Goal: Find specific page/section: Find specific page/section

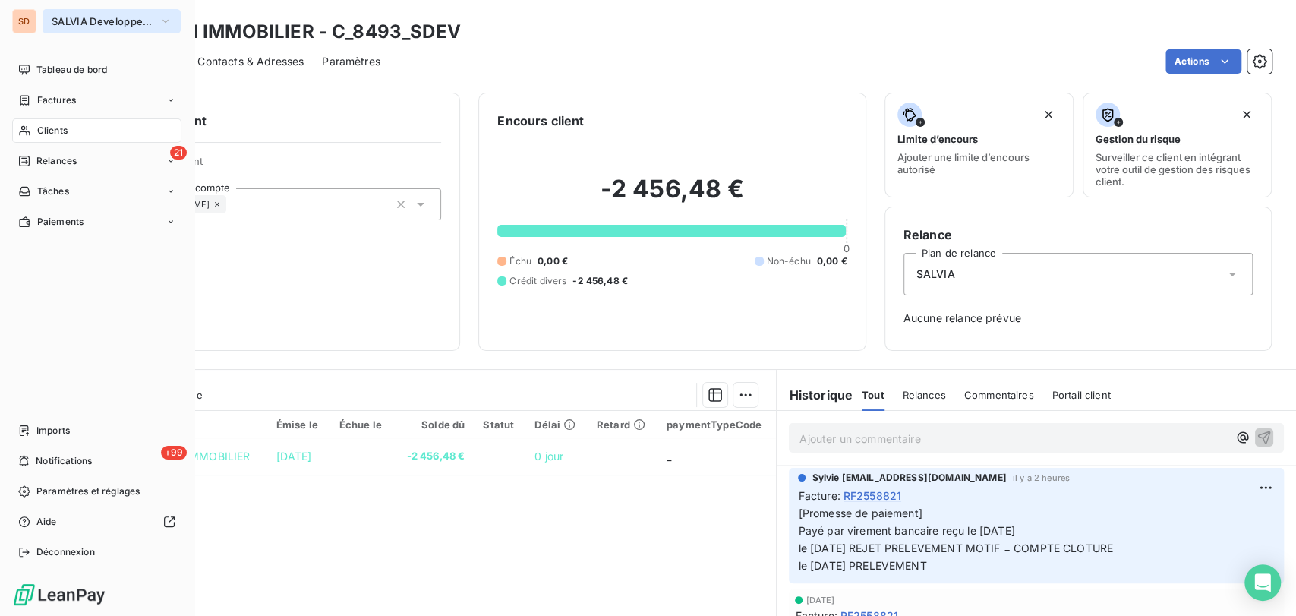
click at [161, 20] on icon "button" at bounding box center [165, 21] width 12 height 15
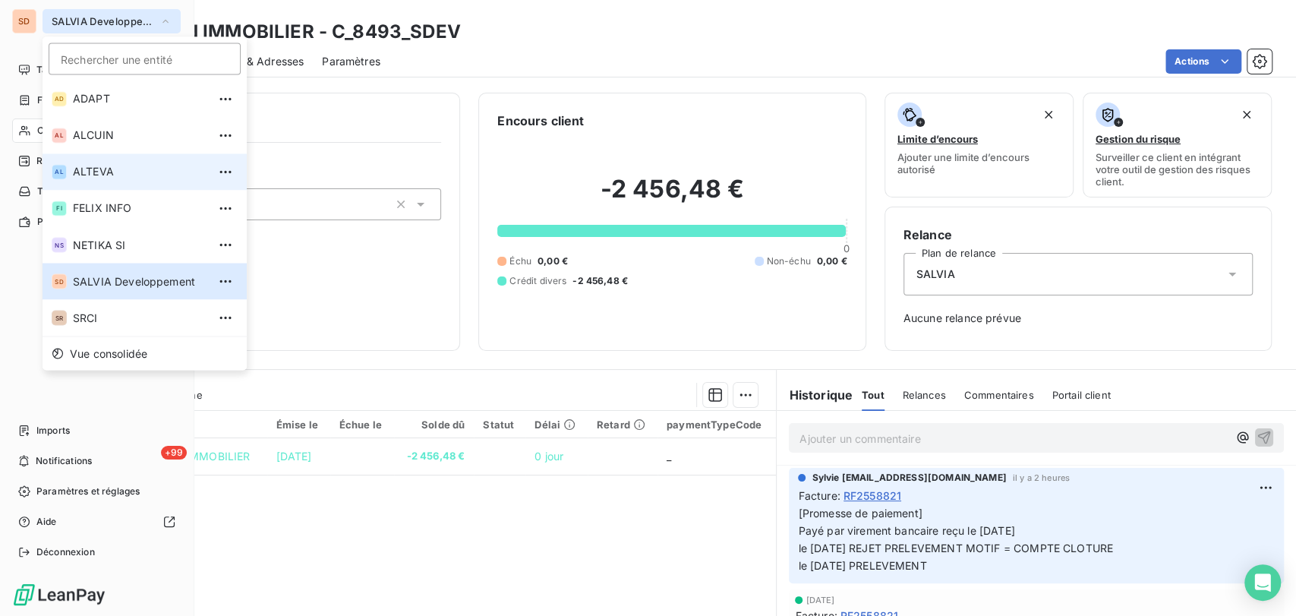
click at [80, 177] on span "ALTEVA" at bounding box center [140, 171] width 134 height 15
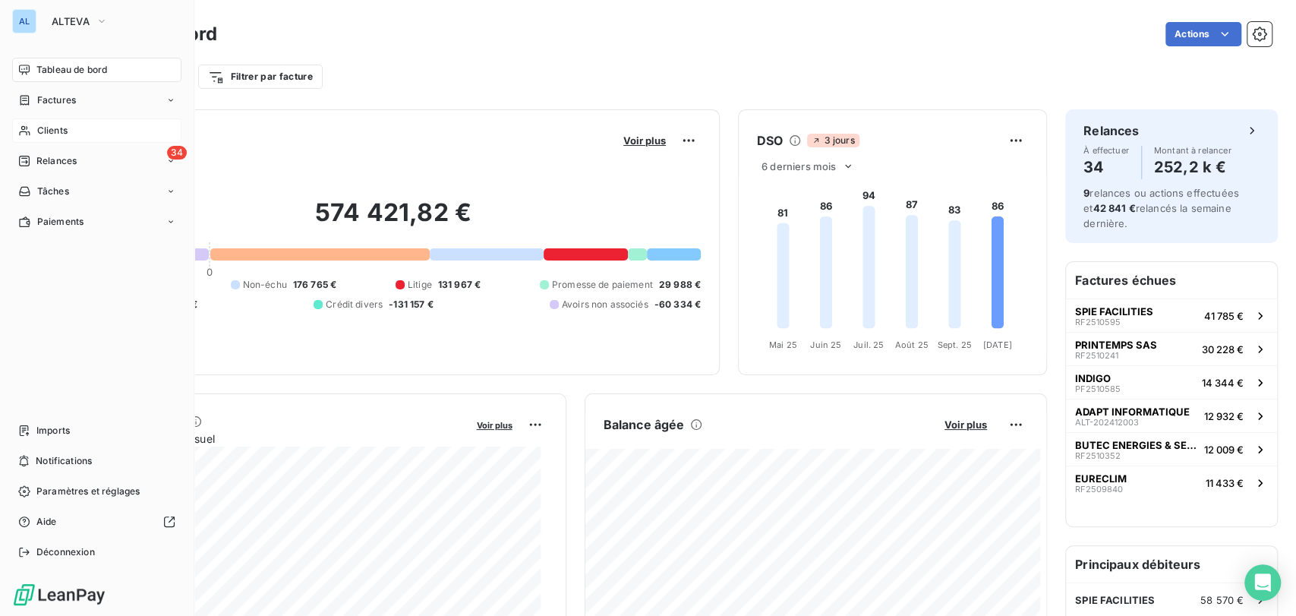
click at [50, 134] on span "Clients" at bounding box center [52, 131] width 30 height 14
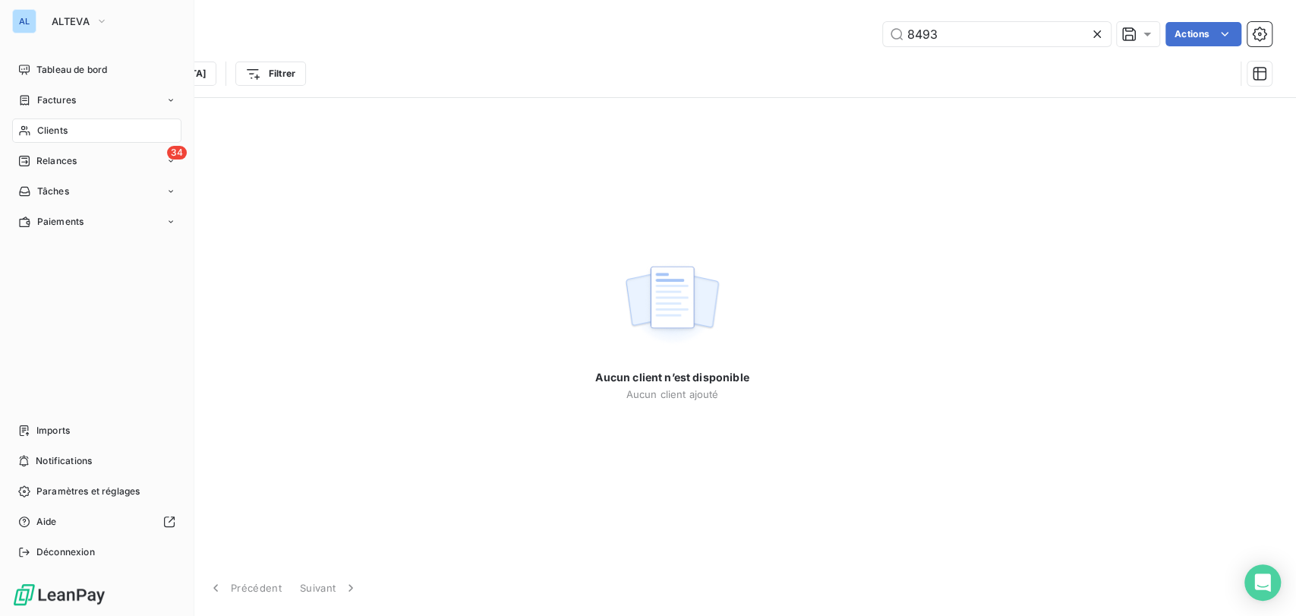
click at [49, 127] on span "Clients" at bounding box center [52, 131] width 30 height 14
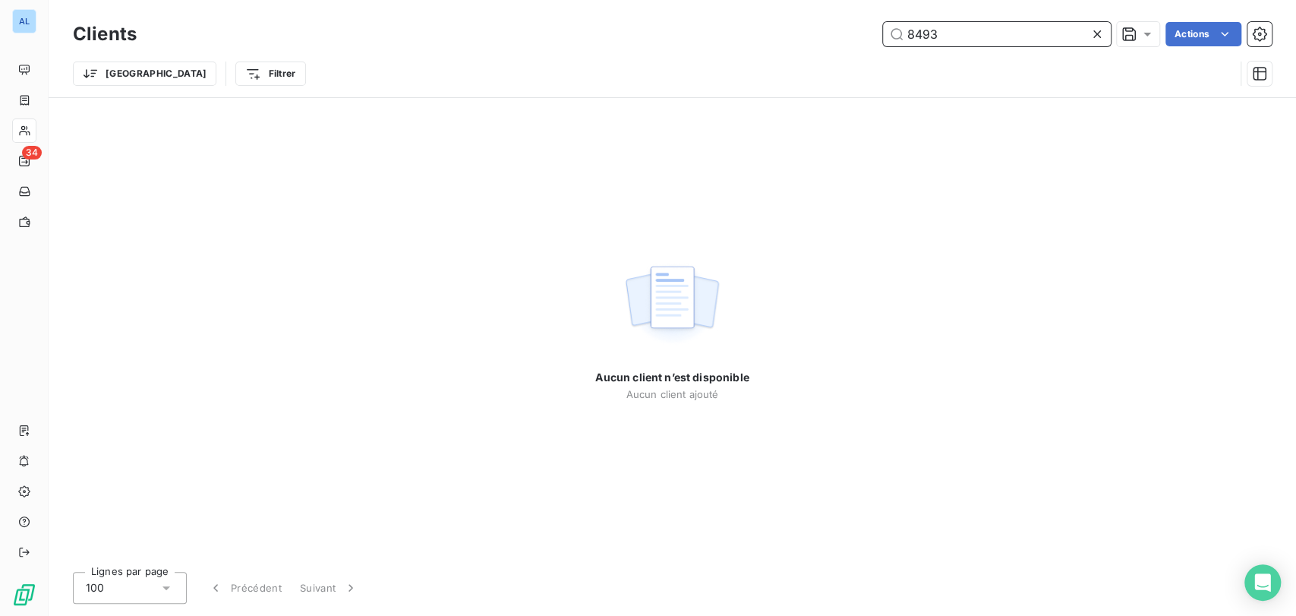
drag, startPoint x: 1004, startPoint y: 36, endPoint x: 856, endPoint y: 58, distance: 148.9
click at [862, 62] on div "Clients 8493 Actions Trier Filtrer" at bounding box center [672, 57] width 1199 height 79
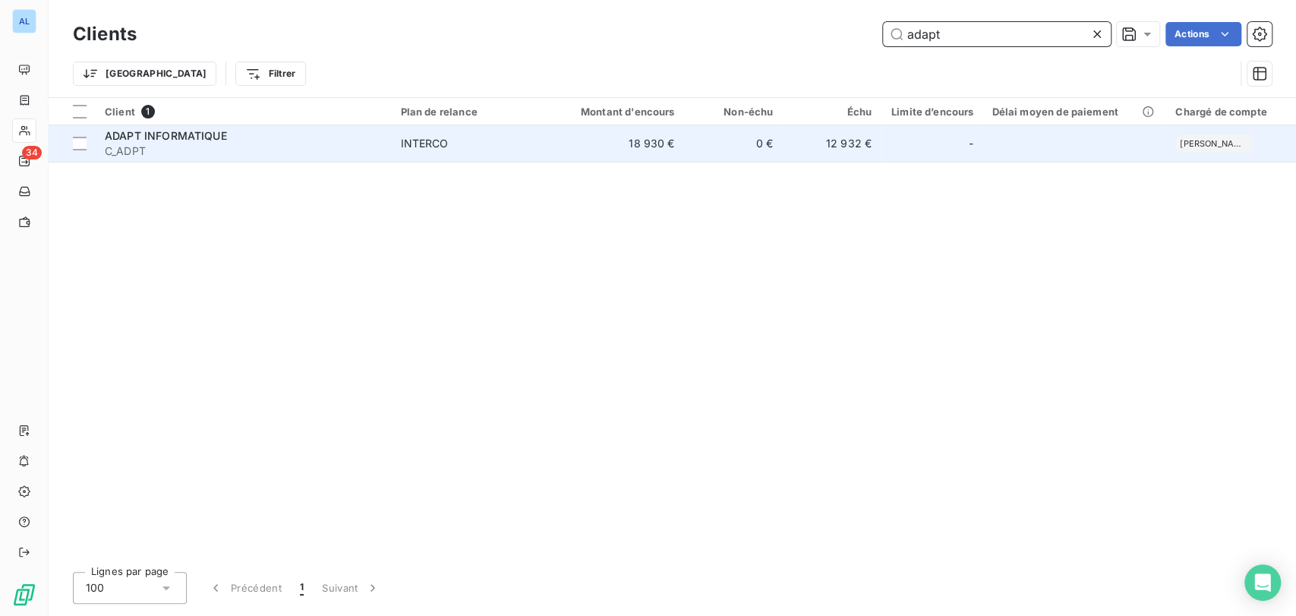
type input "adapt"
click at [140, 147] on span "C_ADPT" at bounding box center [243, 150] width 277 height 15
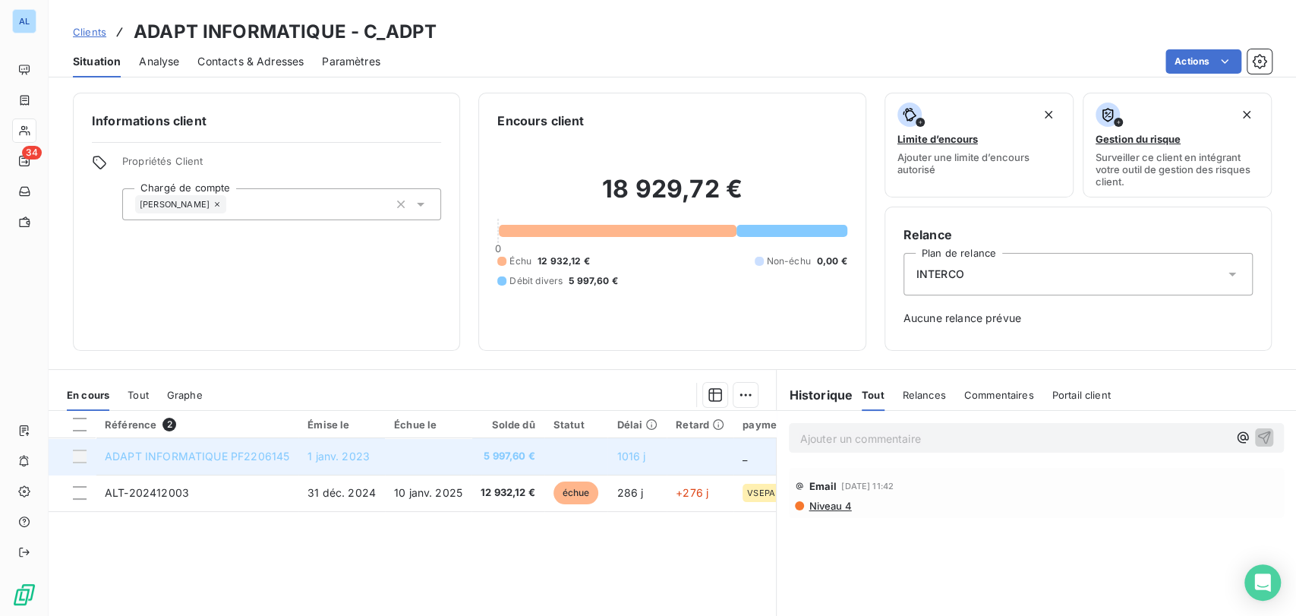
click at [184, 460] on span "ADAPT INFORMATIQUE PF2206145" at bounding box center [197, 455] width 184 height 13
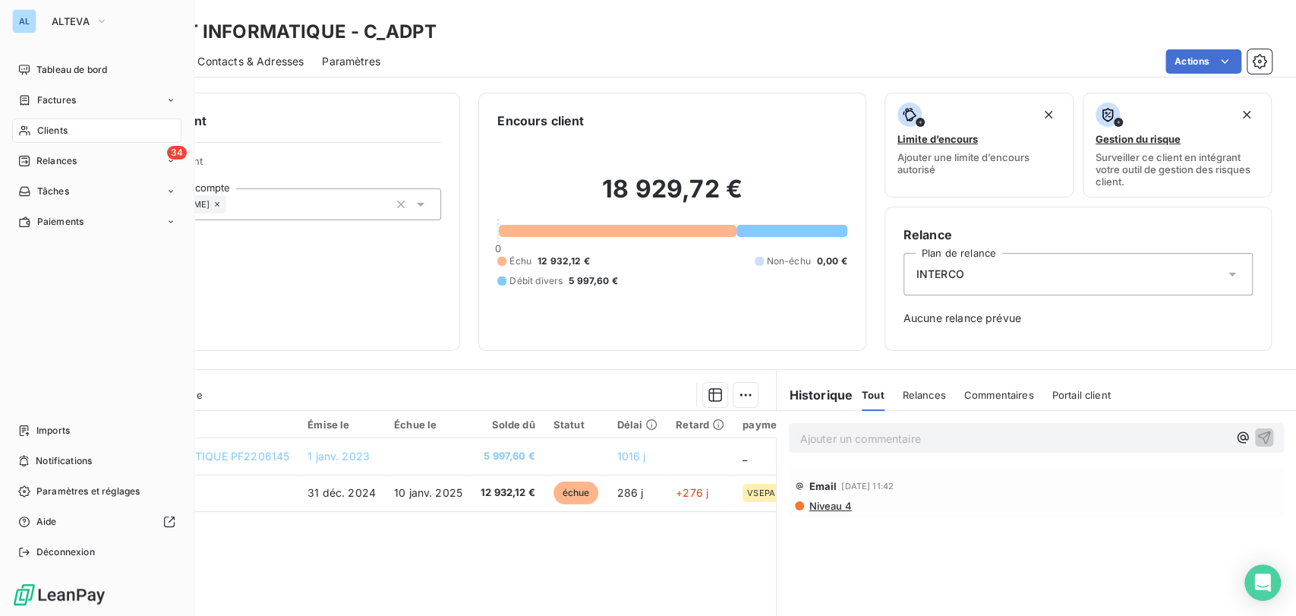
click at [31, 32] on div "AL" at bounding box center [24, 21] width 24 height 24
click at [105, 22] on icon "button" at bounding box center [102, 21] width 12 height 15
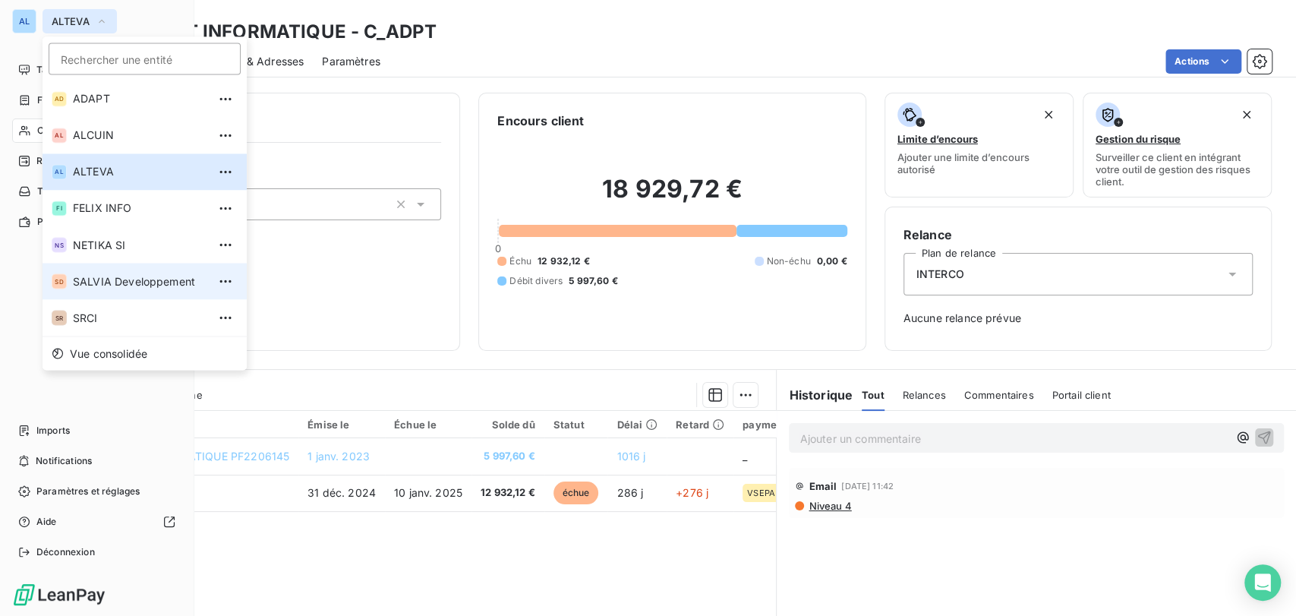
click at [90, 281] on span "SALVIA Developpement" at bounding box center [140, 280] width 134 height 15
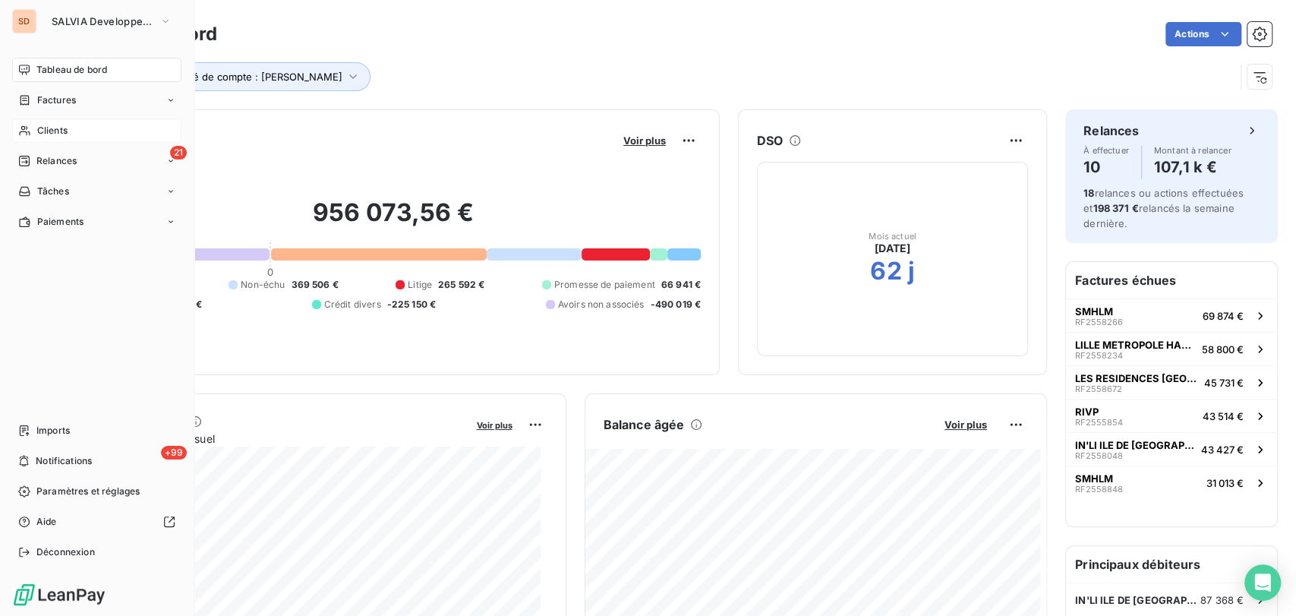
click at [44, 129] on span "Clients" at bounding box center [52, 131] width 30 height 14
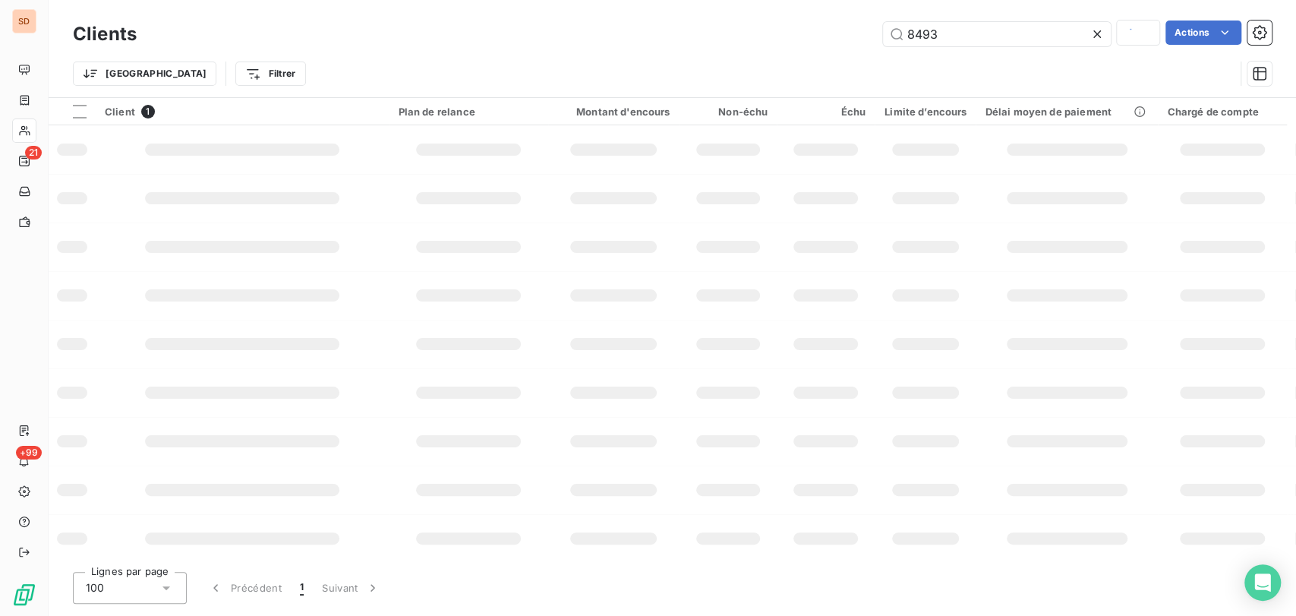
type input "adapt"
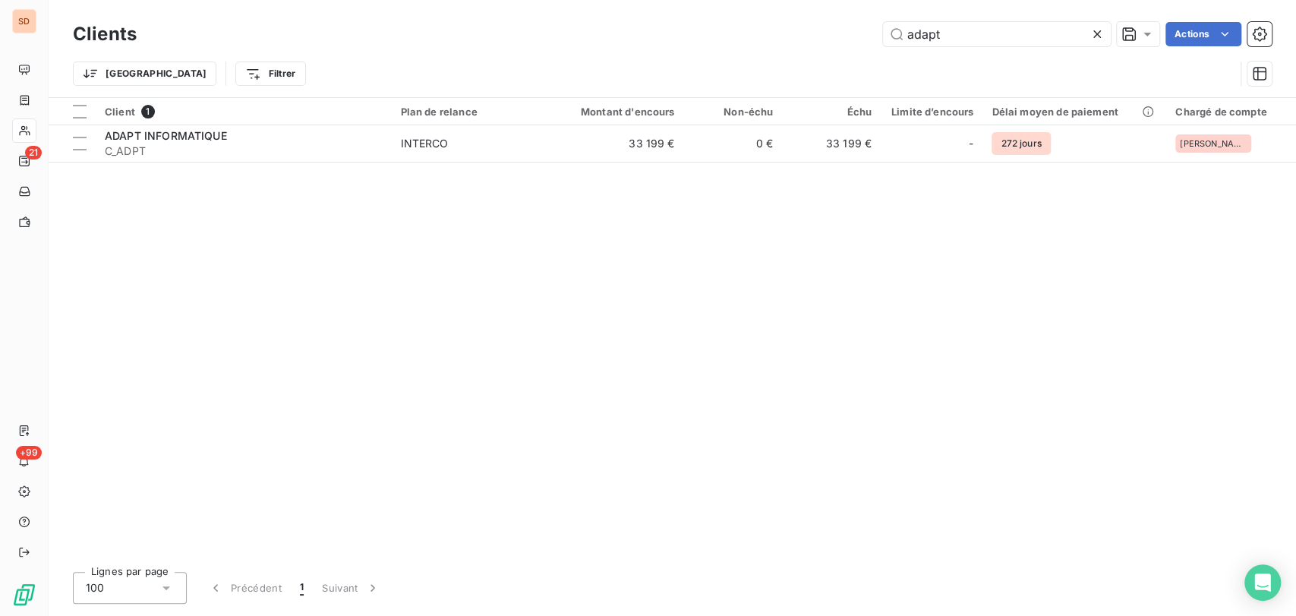
drag, startPoint x: 954, startPoint y: 34, endPoint x: 821, endPoint y: 31, distance: 132.9
click at [821, 31] on div "adapt Actions" at bounding box center [713, 34] width 1117 height 24
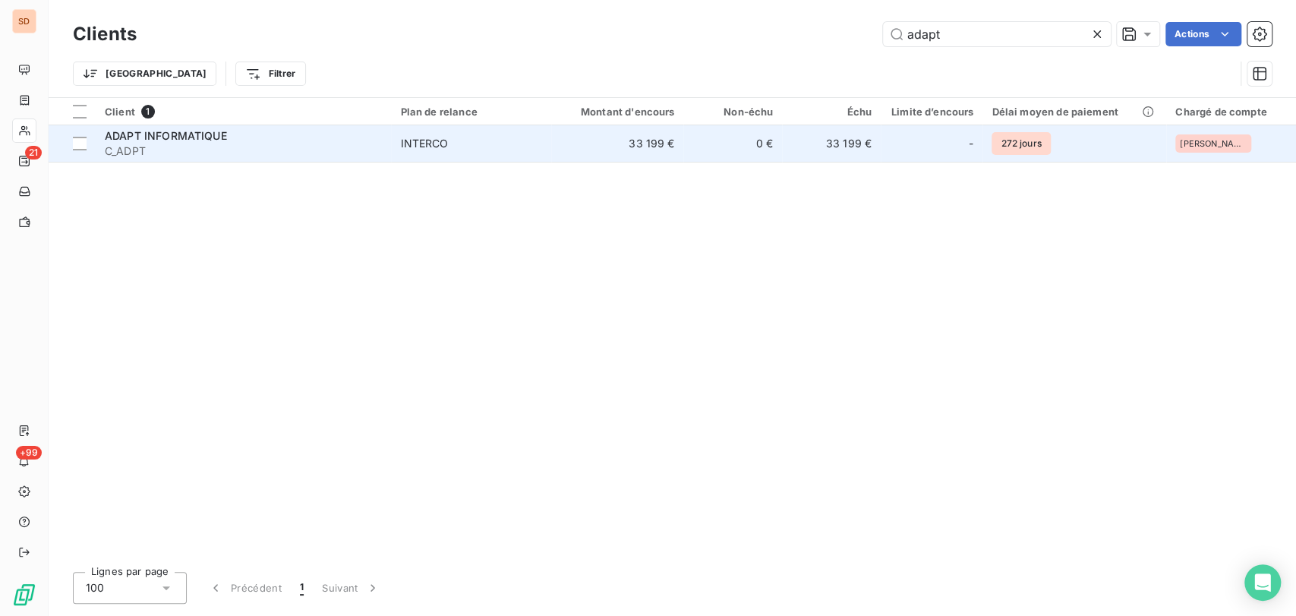
click at [152, 137] on span "ADAPT INFORMATIQUE" at bounding box center [166, 135] width 122 height 13
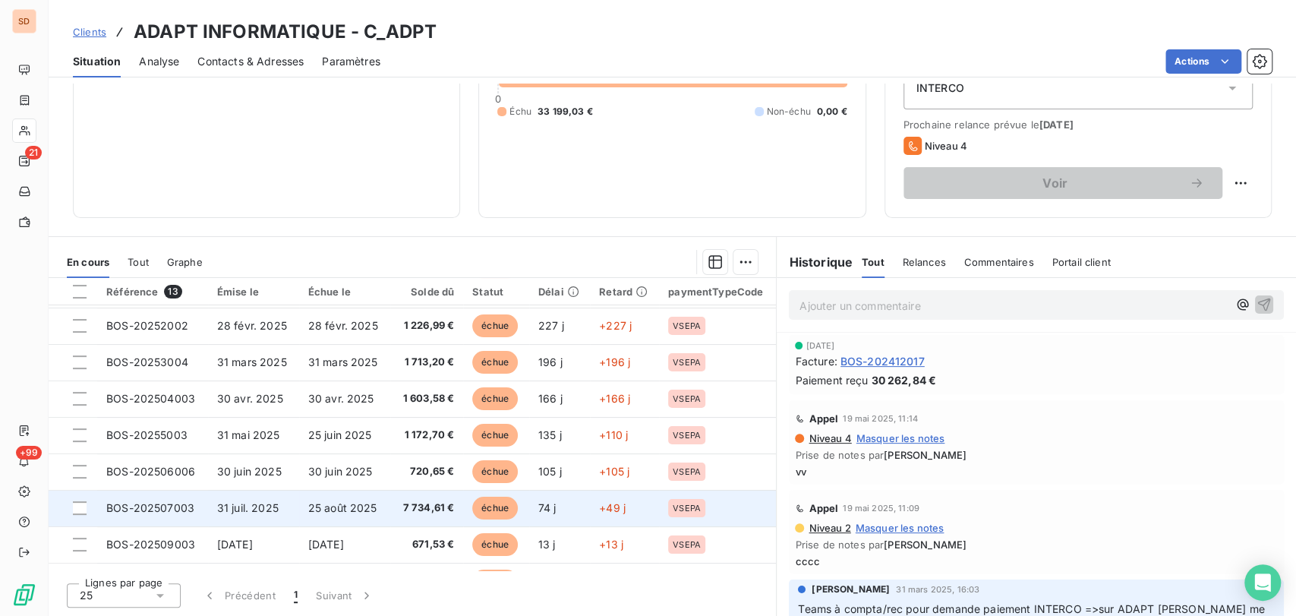
scroll to position [209, 0]
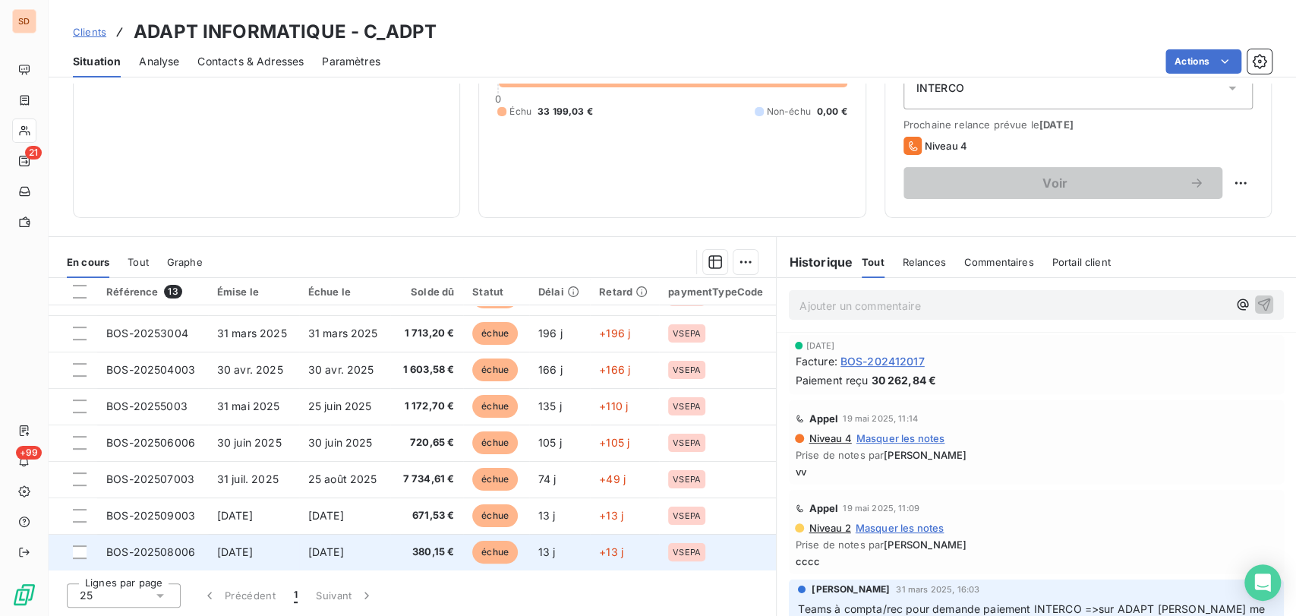
click at [176, 550] on span "BOS-202508006" at bounding box center [150, 551] width 89 height 13
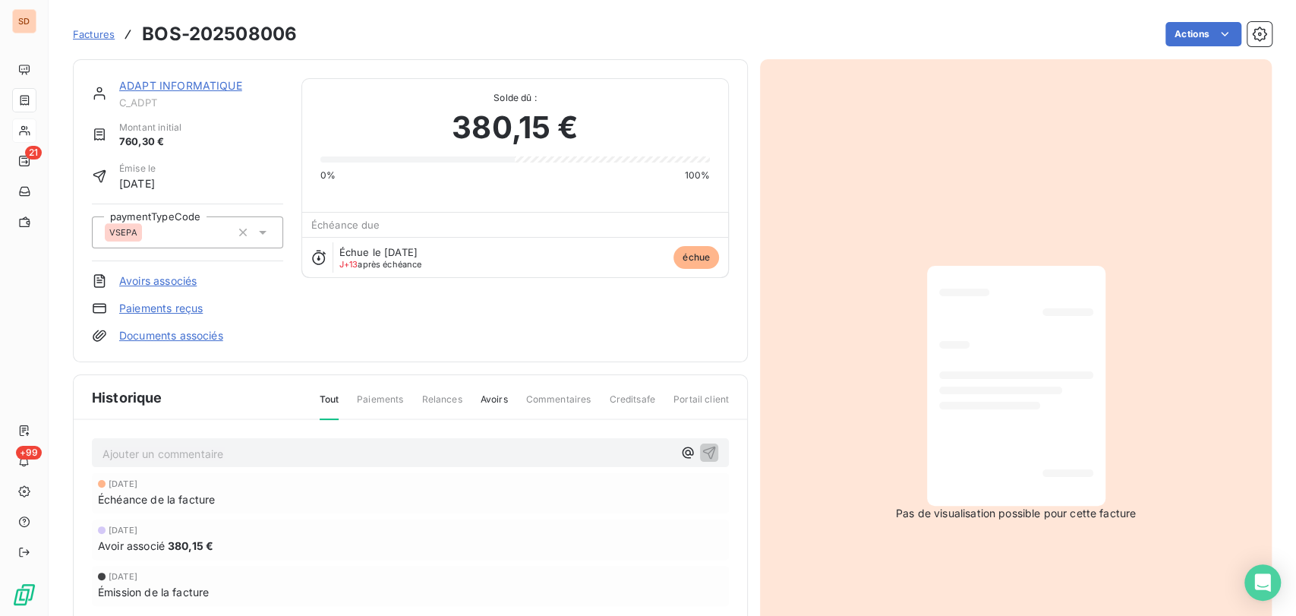
click at [178, 88] on link "ADAPT INFORMATIQUE" at bounding box center [180, 85] width 123 height 13
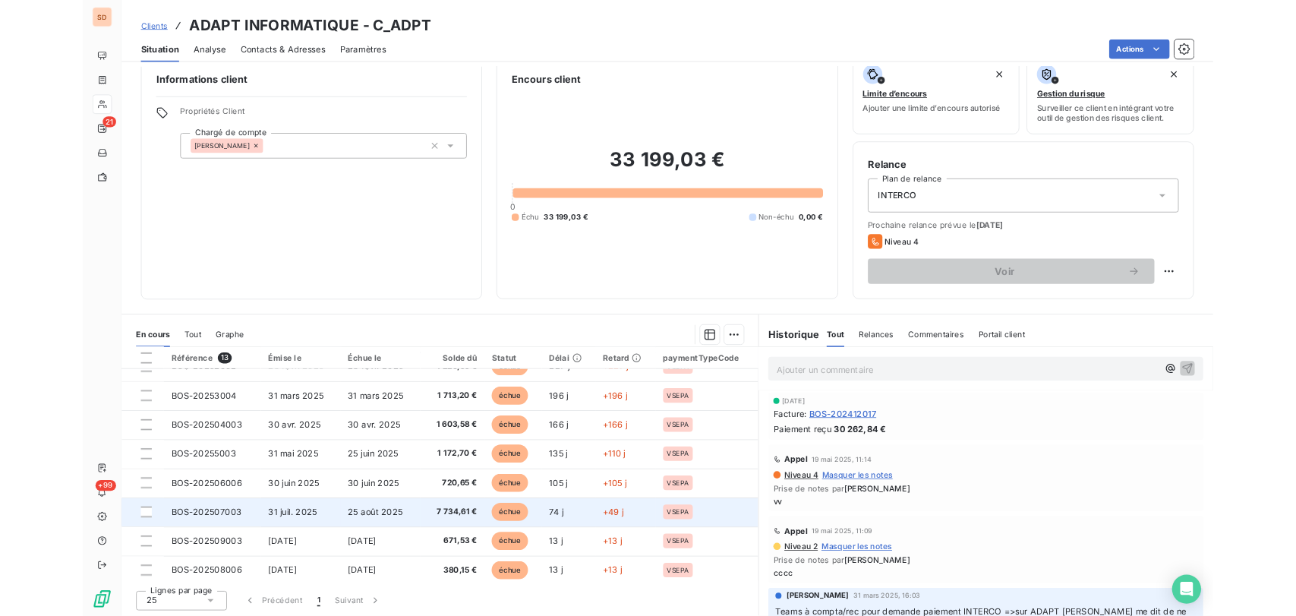
scroll to position [208, 0]
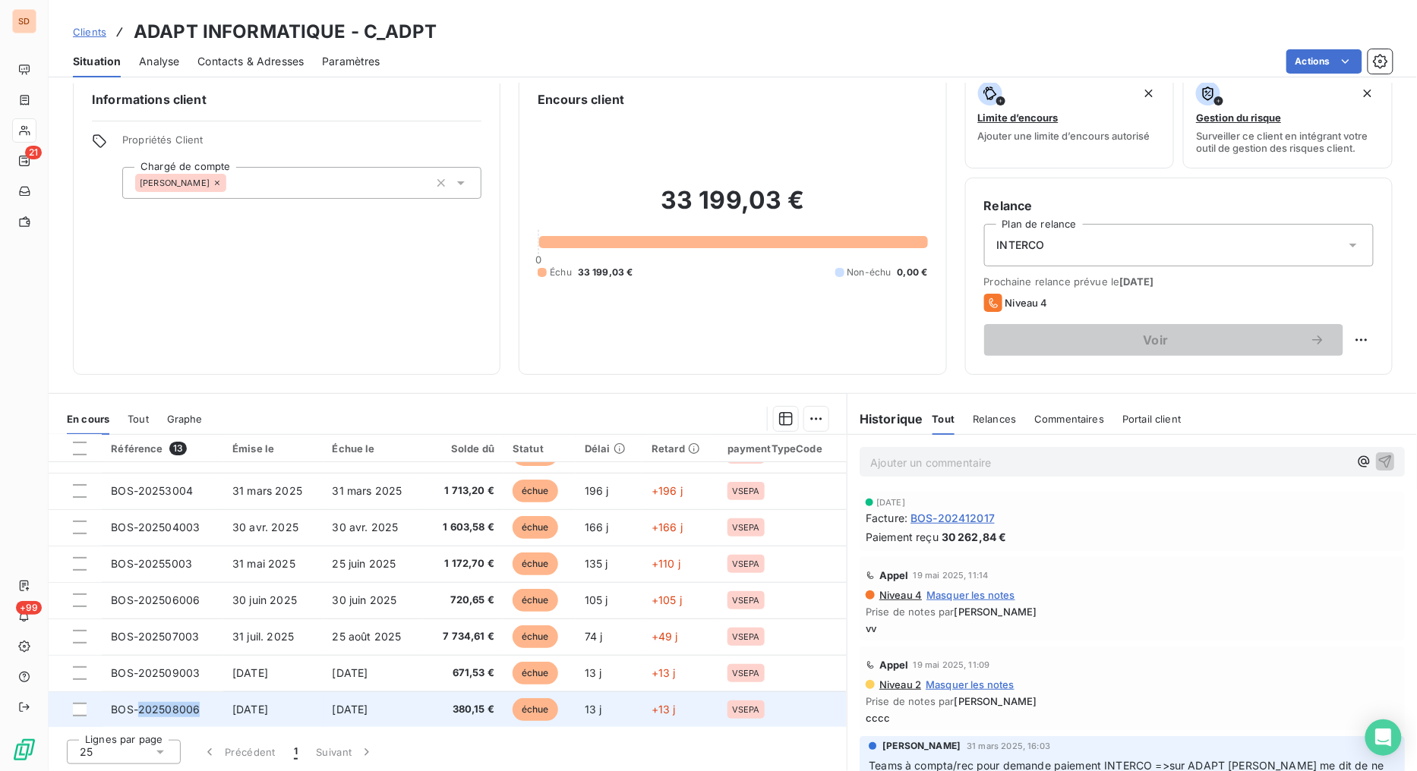
drag, startPoint x: 197, startPoint y: 710, endPoint x: 137, endPoint y: 708, distance: 60.8
click at [137, 615] on span "BOS-202508006" at bounding box center [155, 709] width 89 height 13
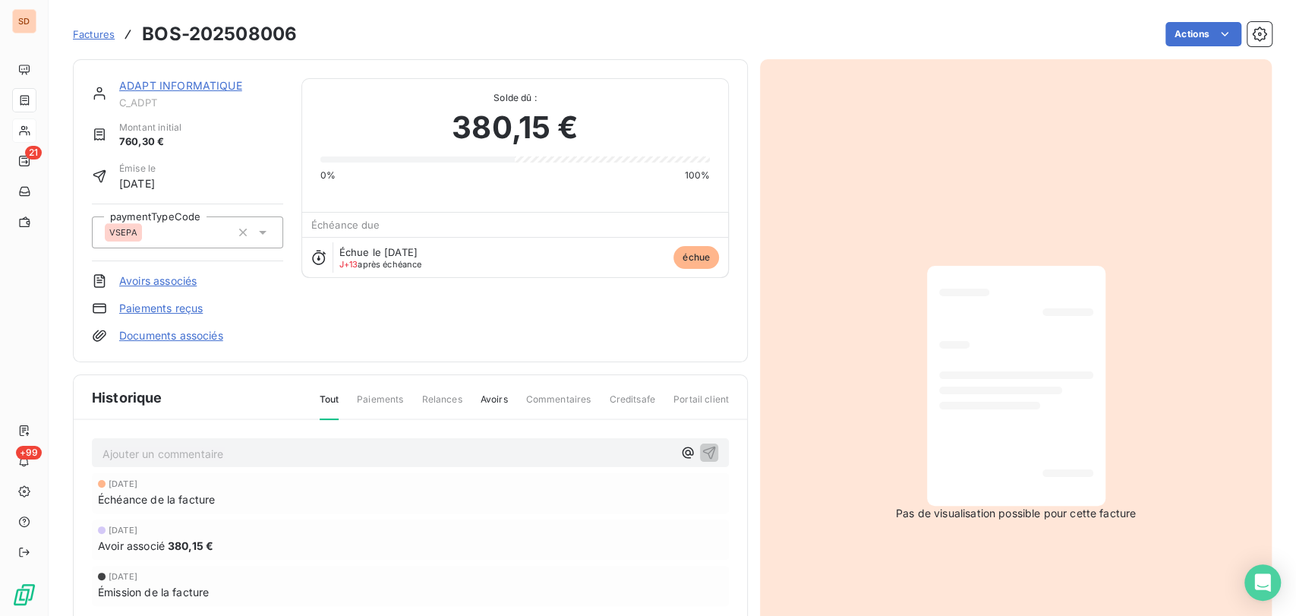
click at [164, 86] on link "ADAPT INFORMATIQUE" at bounding box center [180, 85] width 123 height 13
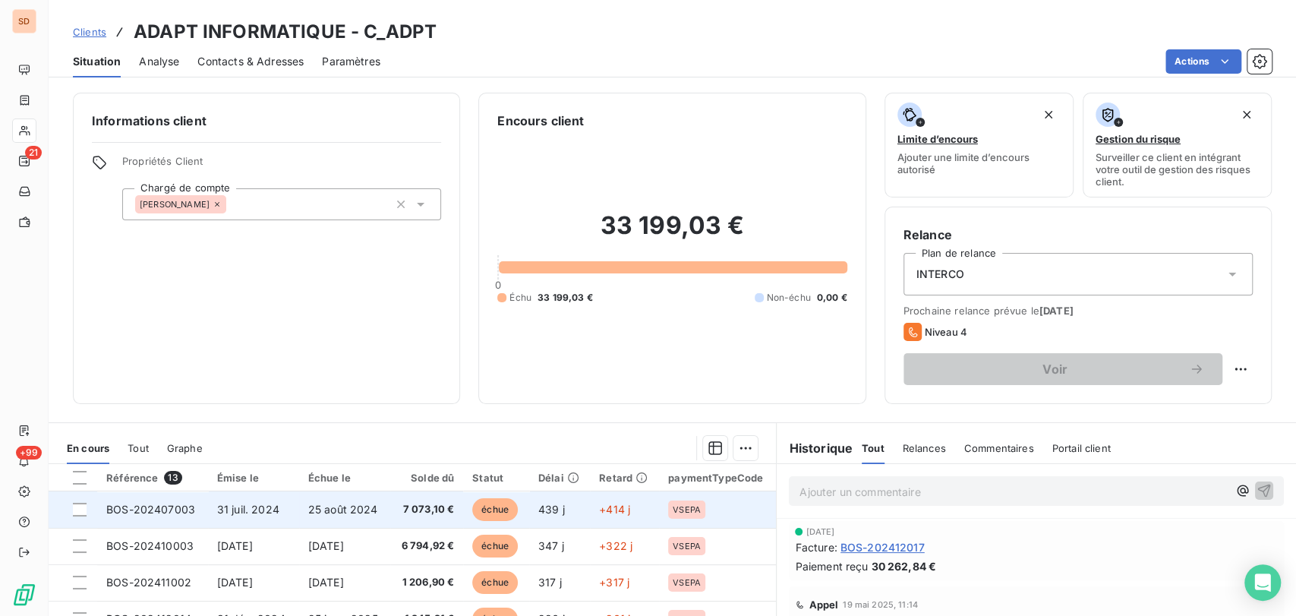
click at [165, 506] on span "BOS-202407003" at bounding box center [150, 509] width 89 height 13
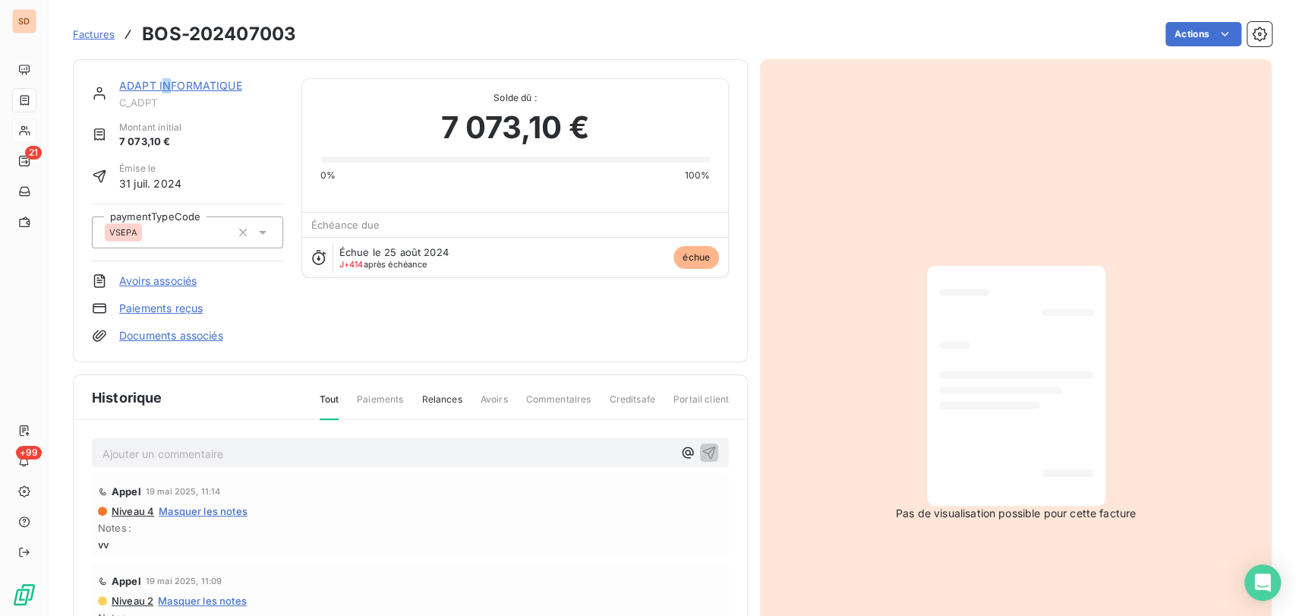
click at [166, 85] on link "ADAPT INFORMATIQUE" at bounding box center [180, 85] width 123 height 13
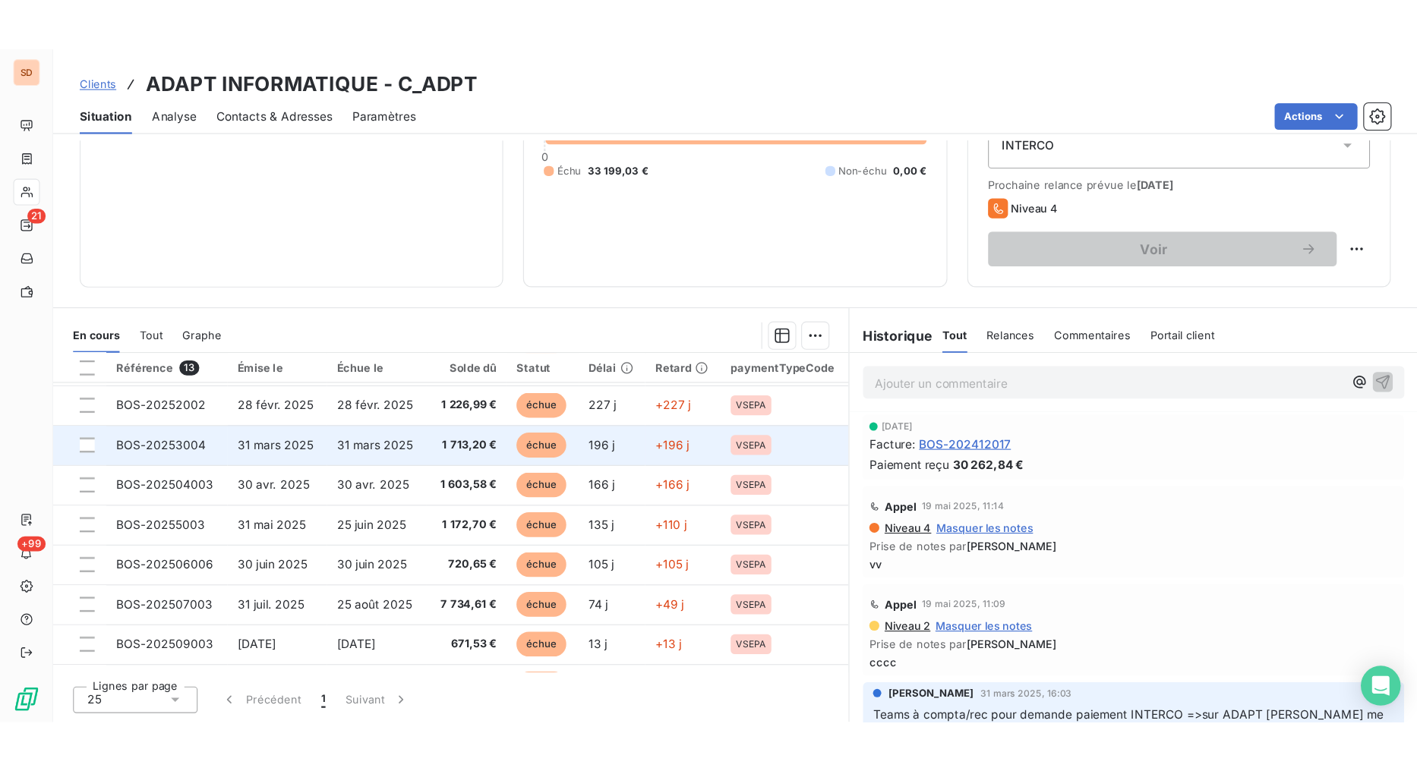
scroll to position [209, 0]
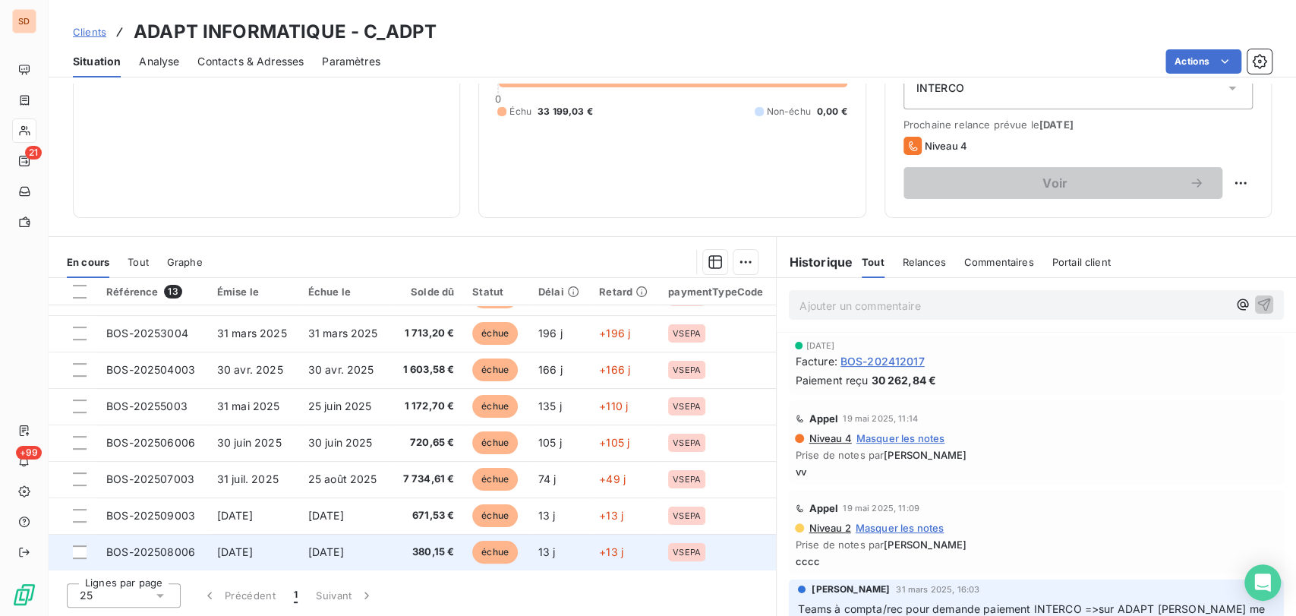
click at [178, 554] on span "BOS-202508006" at bounding box center [150, 551] width 89 height 13
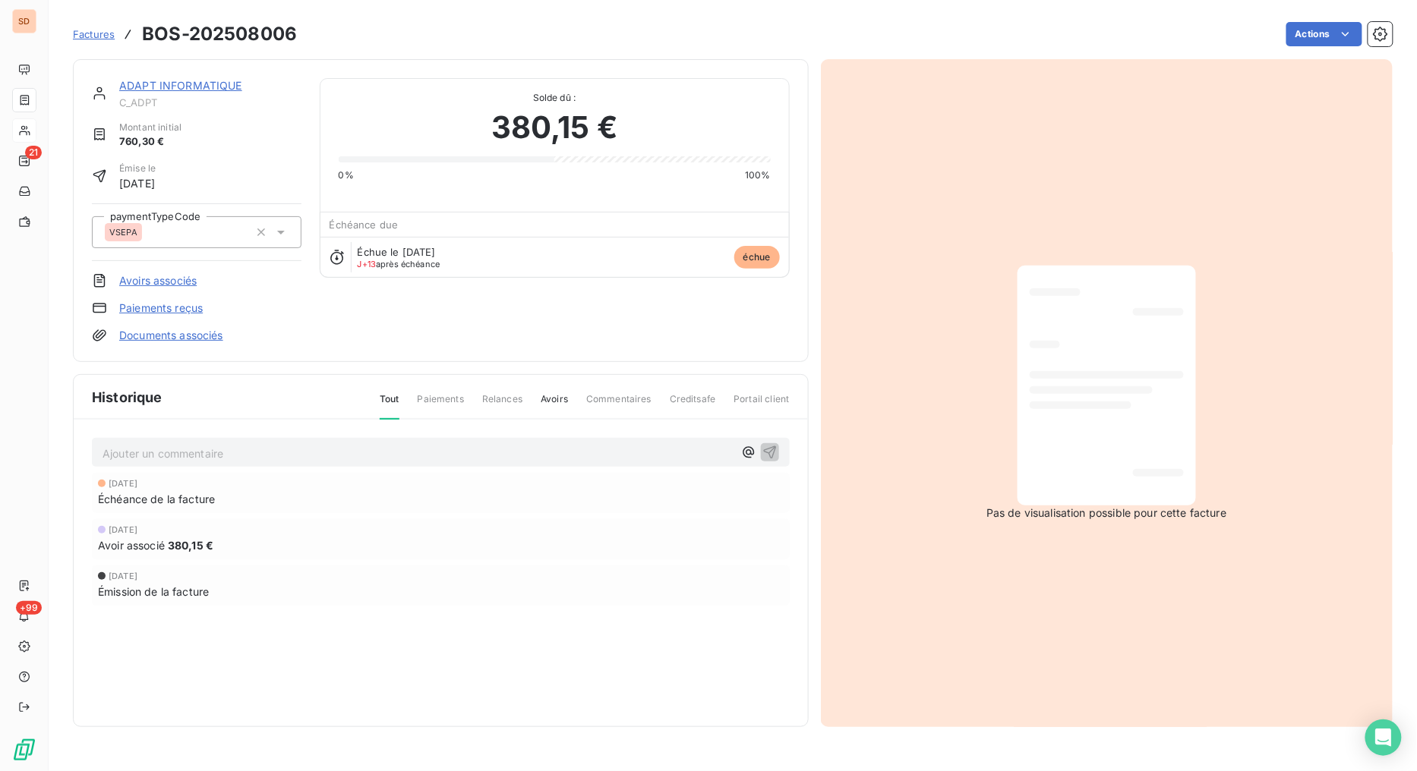
click at [169, 80] on link "ADAPT INFORMATIQUE" at bounding box center [180, 85] width 123 height 13
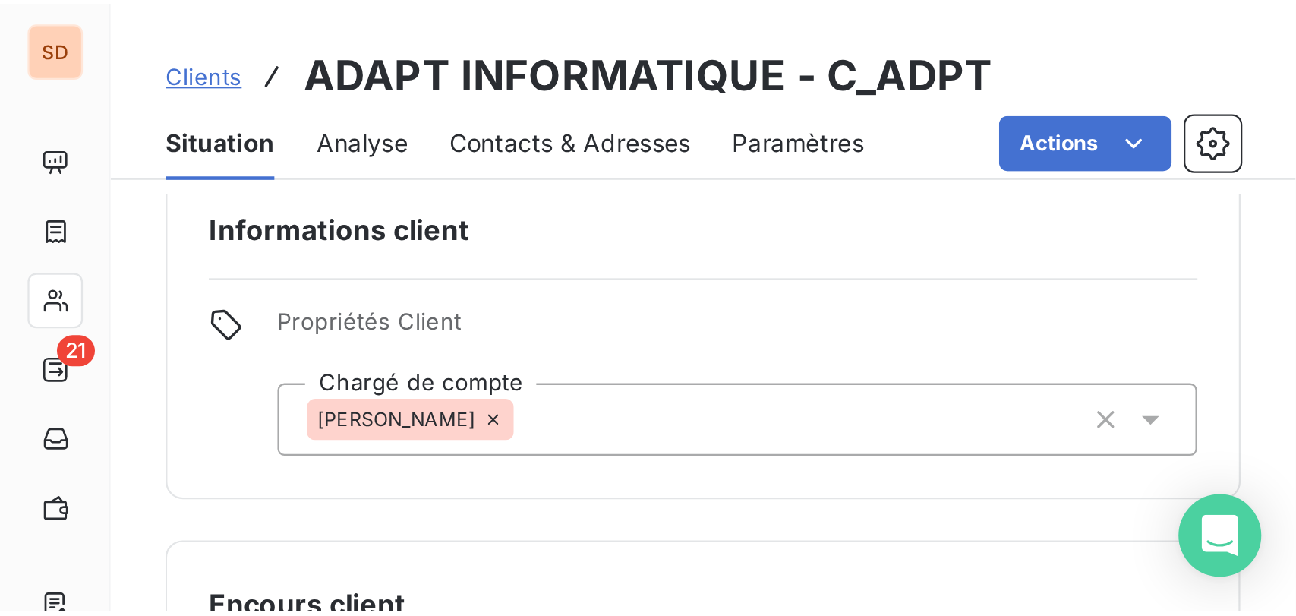
scroll to position [208, 0]
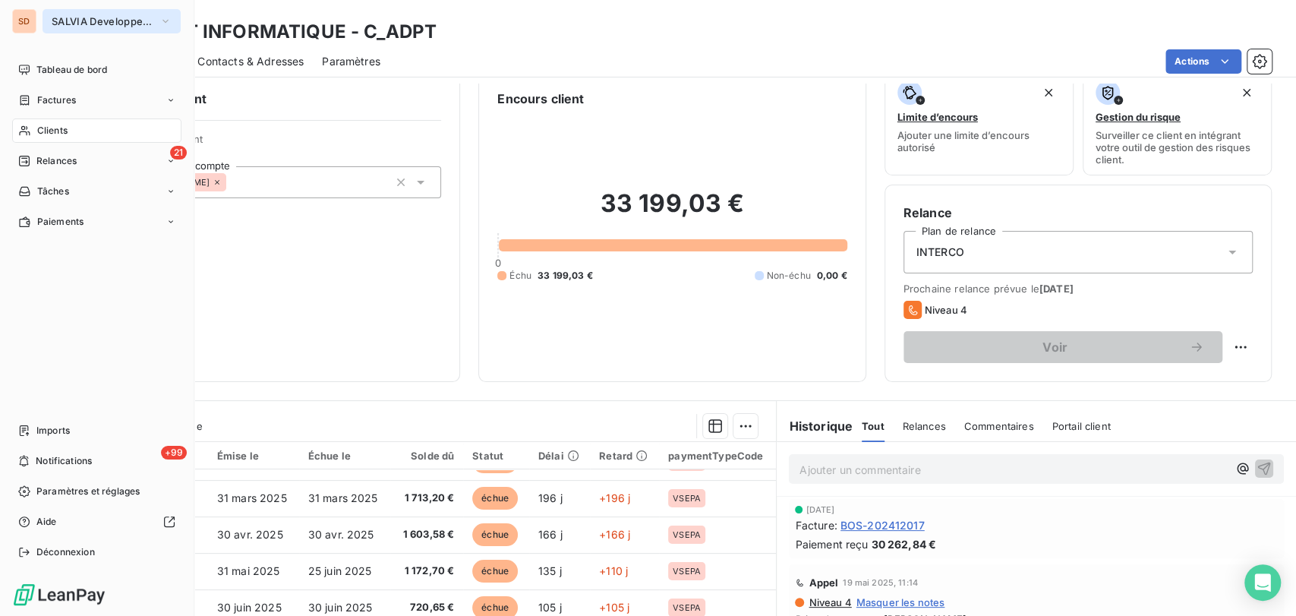
click at [160, 19] on icon "button" at bounding box center [165, 21] width 12 height 15
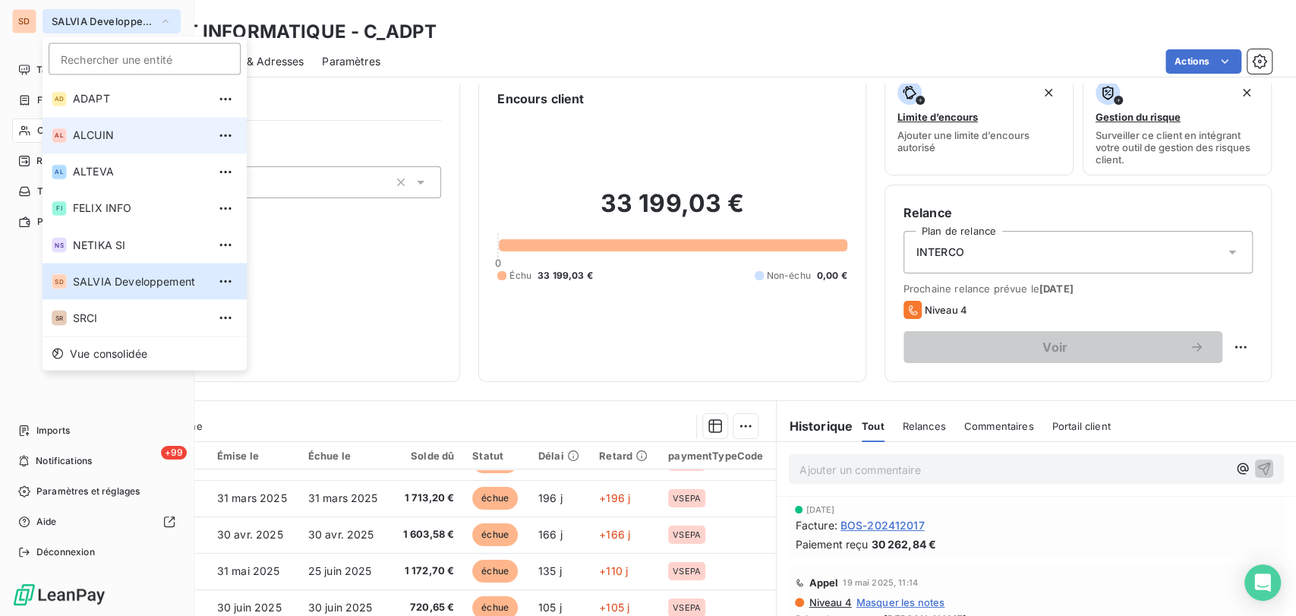
click at [101, 137] on span "ALCUIN" at bounding box center [140, 135] width 134 height 15
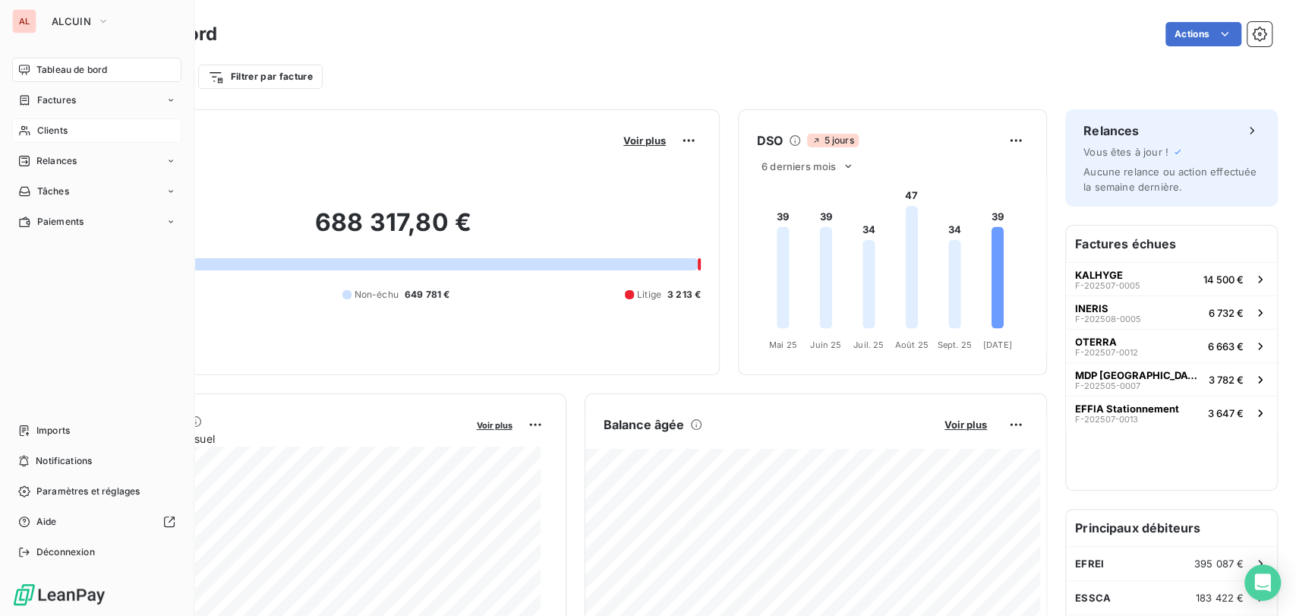
click at [32, 132] on div "Clients" at bounding box center [96, 130] width 169 height 24
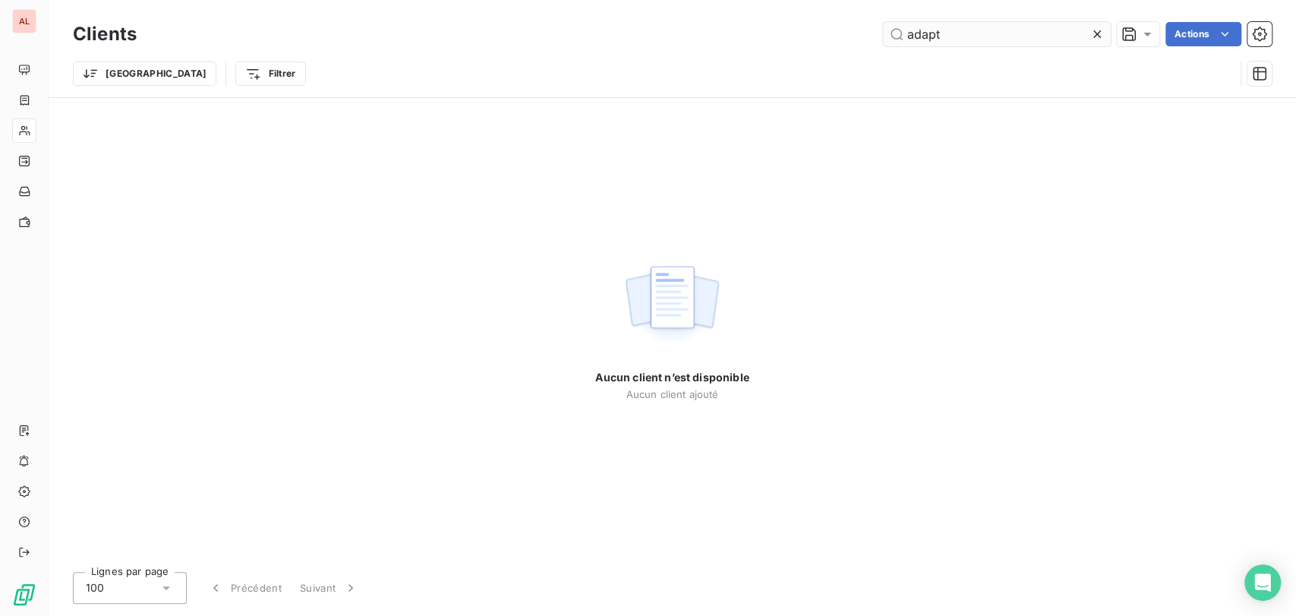
click at [948, 39] on input "adapt" at bounding box center [997, 34] width 228 height 24
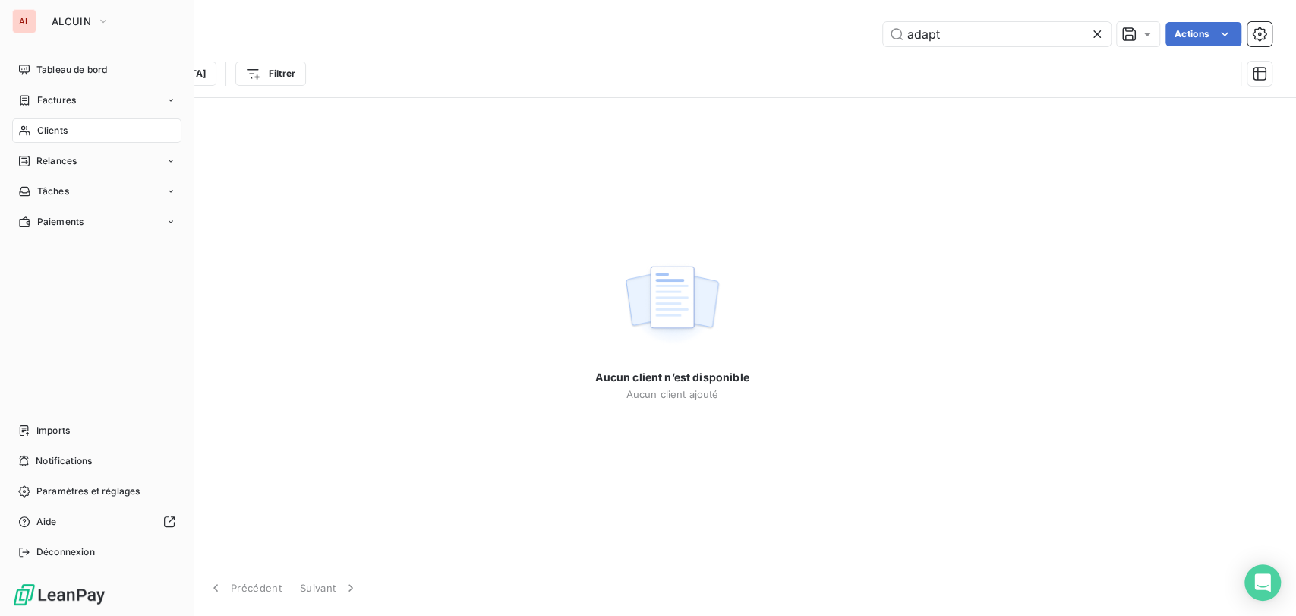
click at [35, 133] on div "Clients" at bounding box center [96, 130] width 169 height 24
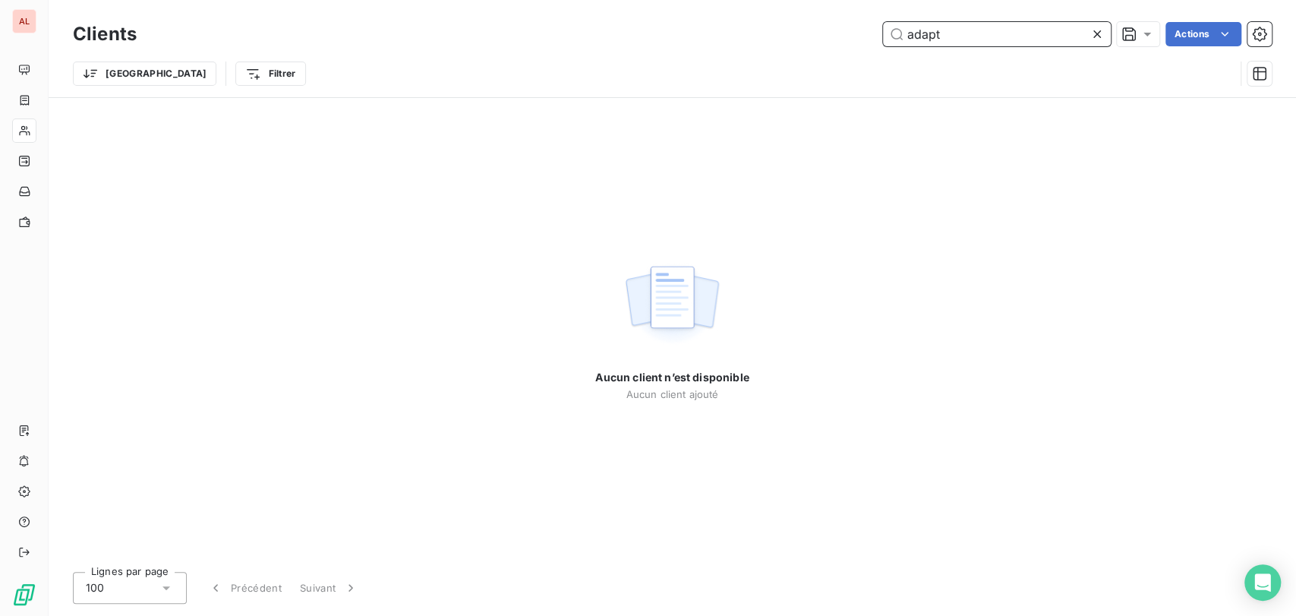
drag, startPoint x: 978, startPoint y: 32, endPoint x: 805, endPoint y: 50, distance: 174.0
click at [805, 50] on div "Clients adapt Actions Trier Filtrer" at bounding box center [672, 57] width 1199 height 79
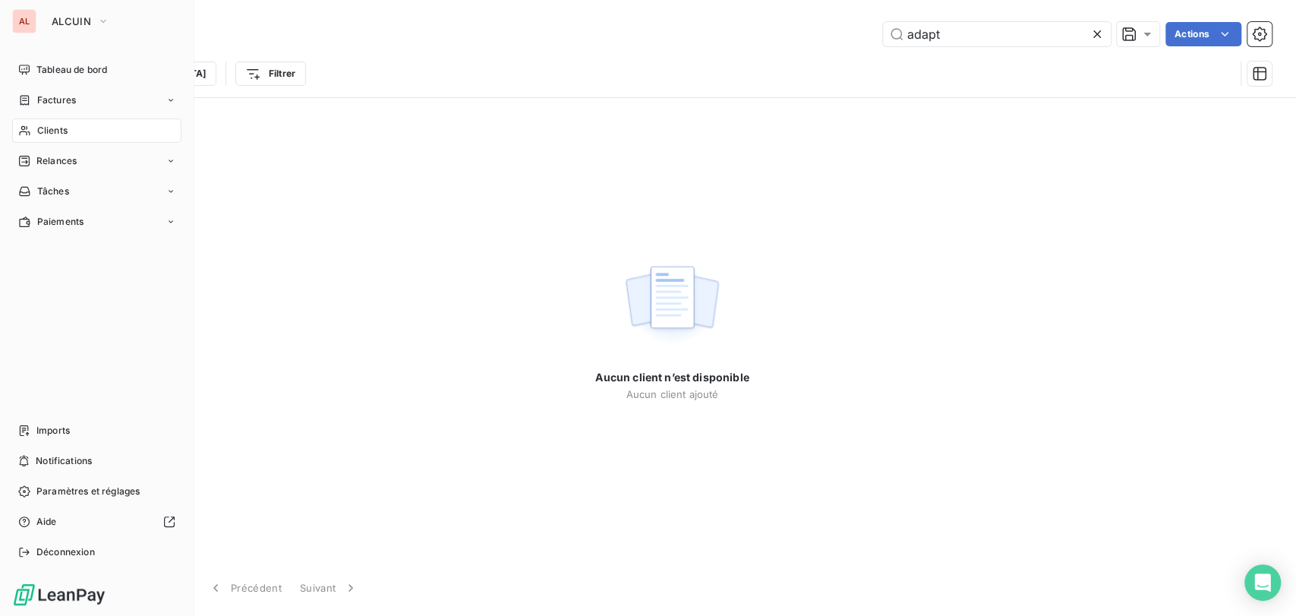
drag, startPoint x: 31, startPoint y: 133, endPoint x: 39, endPoint y: 133, distance: 8.4
click at [33, 132] on div "Clients" at bounding box center [96, 130] width 169 height 24
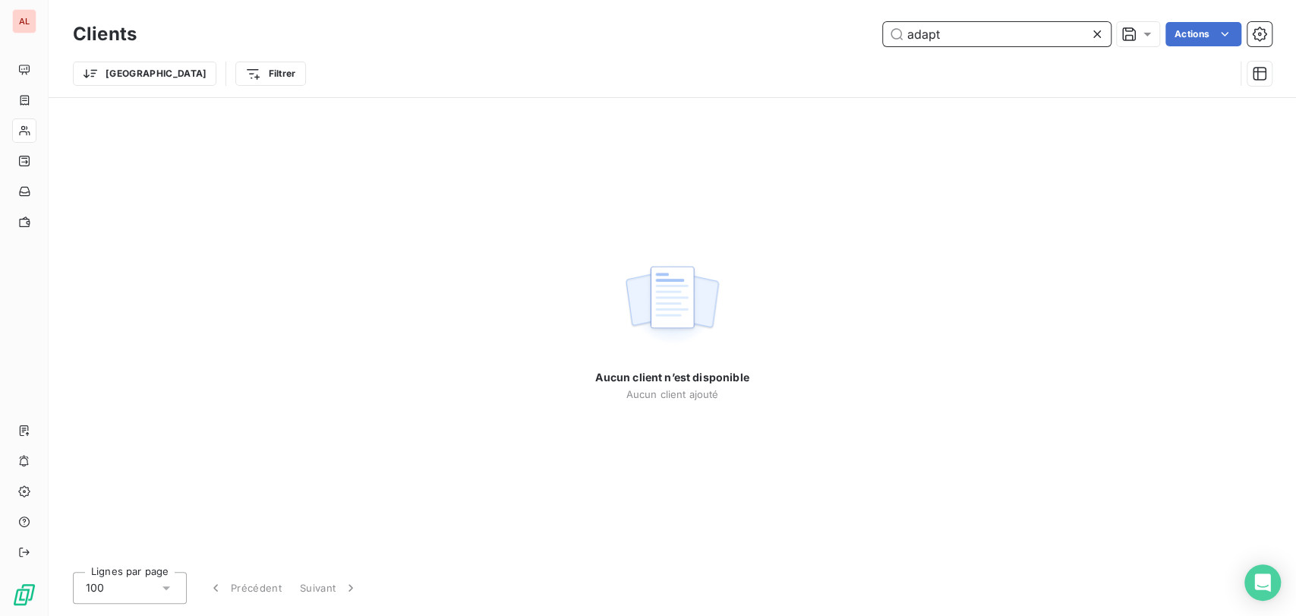
click at [953, 30] on input "adapt" at bounding box center [997, 34] width 228 height 24
click at [947, 34] on input "adapt" at bounding box center [997, 34] width 228 height 24
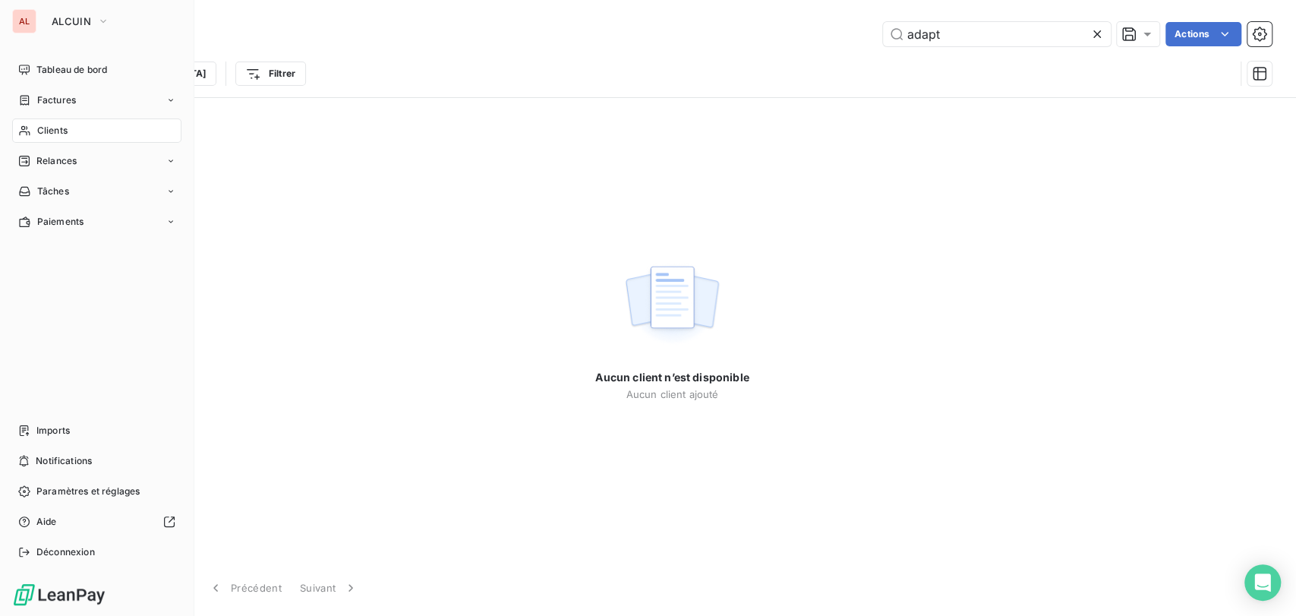
click at [35, 16] on div "AL" at bounding box center [24, 21] width 24 height 24
click at [101, 20] on icon "button" at bounding box center [103, 21] width 6 height 3
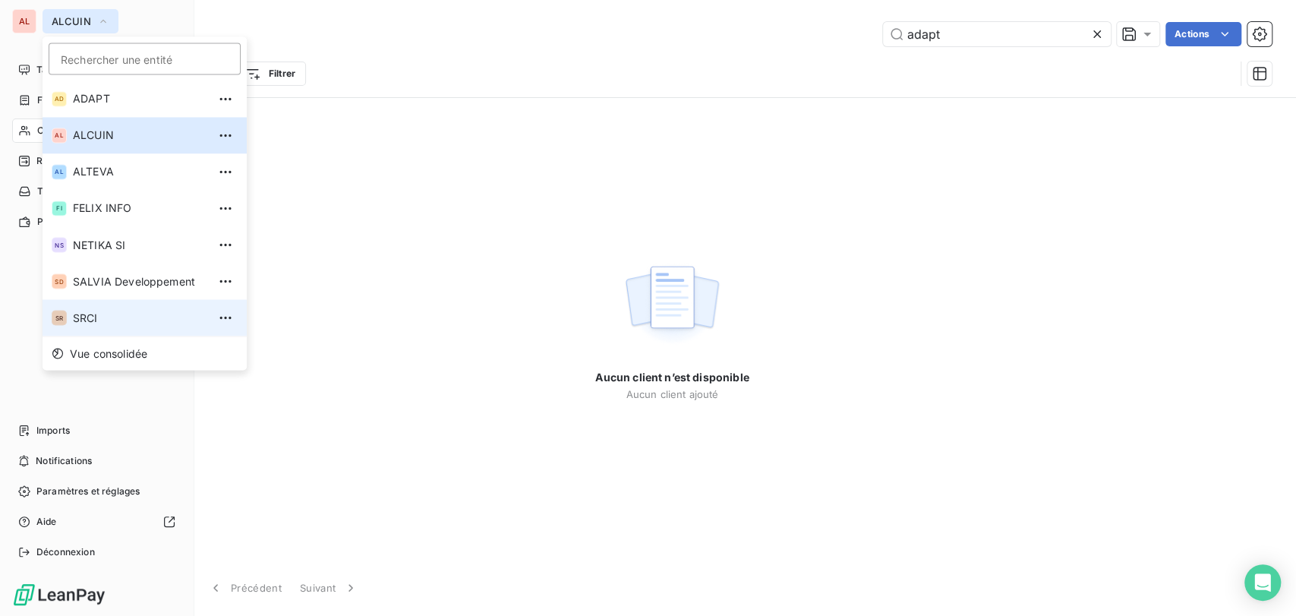
click at [90, 317] on span "SRCI" at bounding box center [140, 317] width 134 height 15
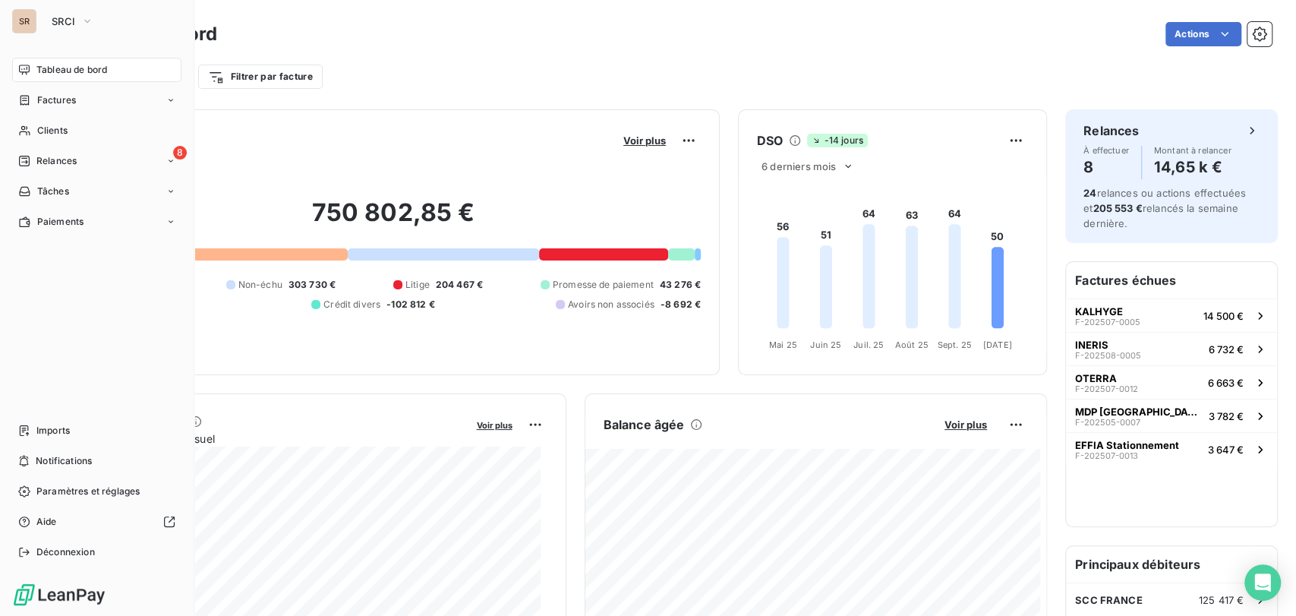
drag, startPoint x: 52, startPoint y: 129, endPoint x: 254, endPoint y: 105, distance: 203.4
click at [54, 129] on span "Clients" at bounding box center [52, 131] width 30 height 14
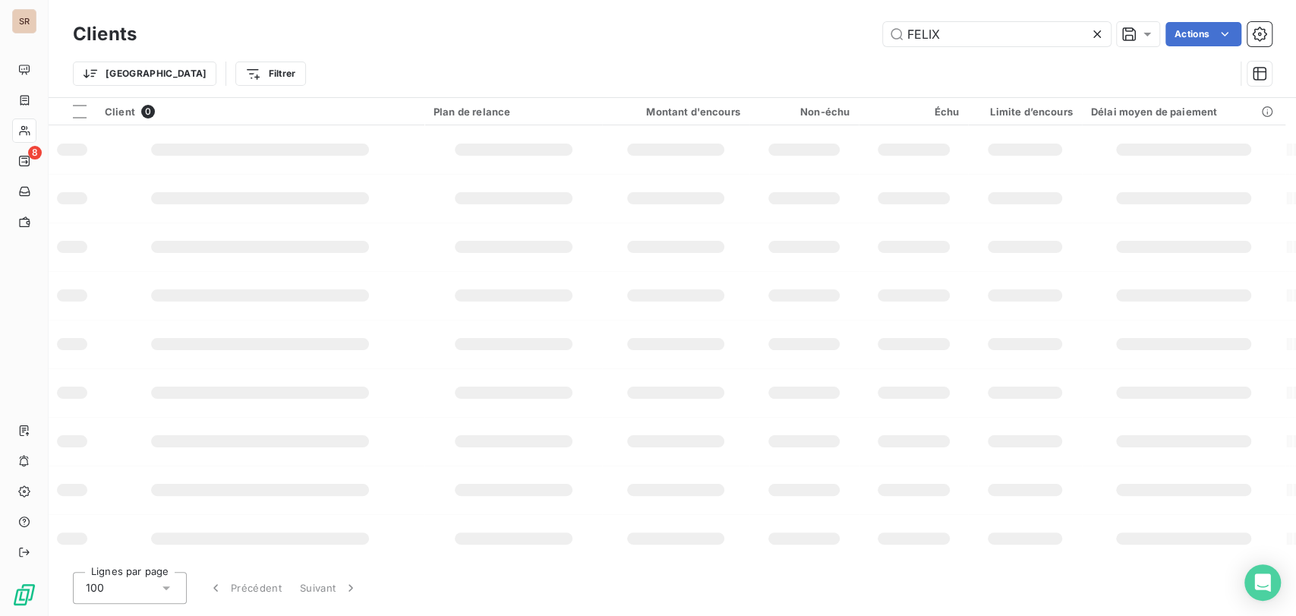
type input "adapt"
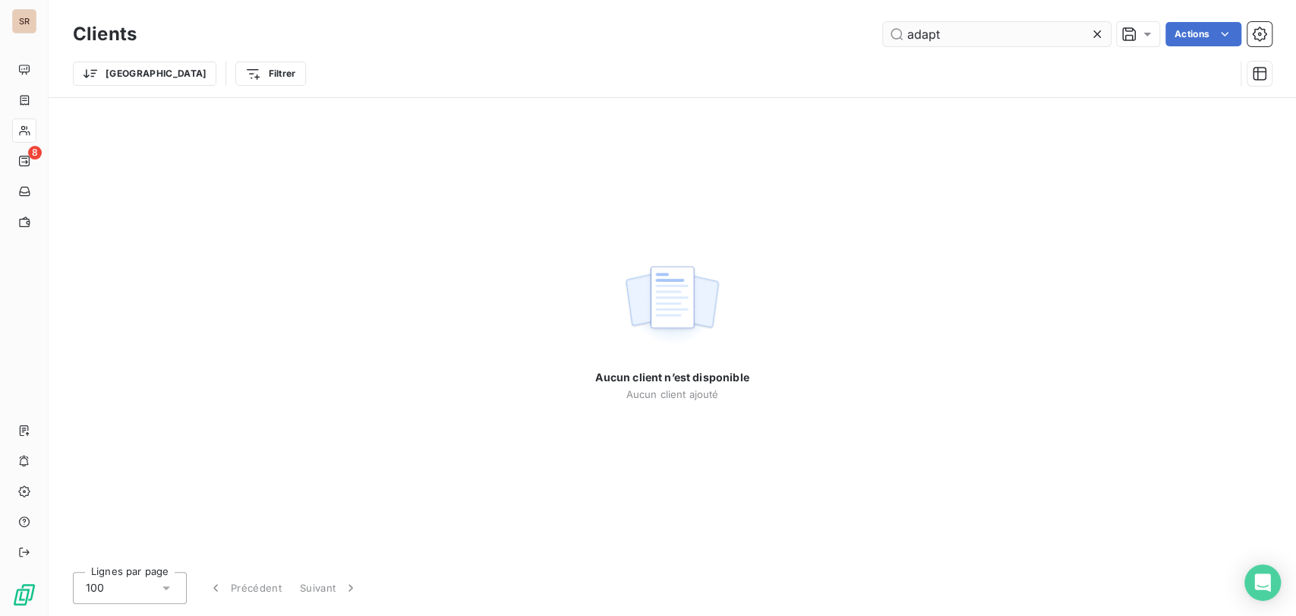
click at [960, 30] on input "adapt" at bounding box center [997, 34] width 228 height 24
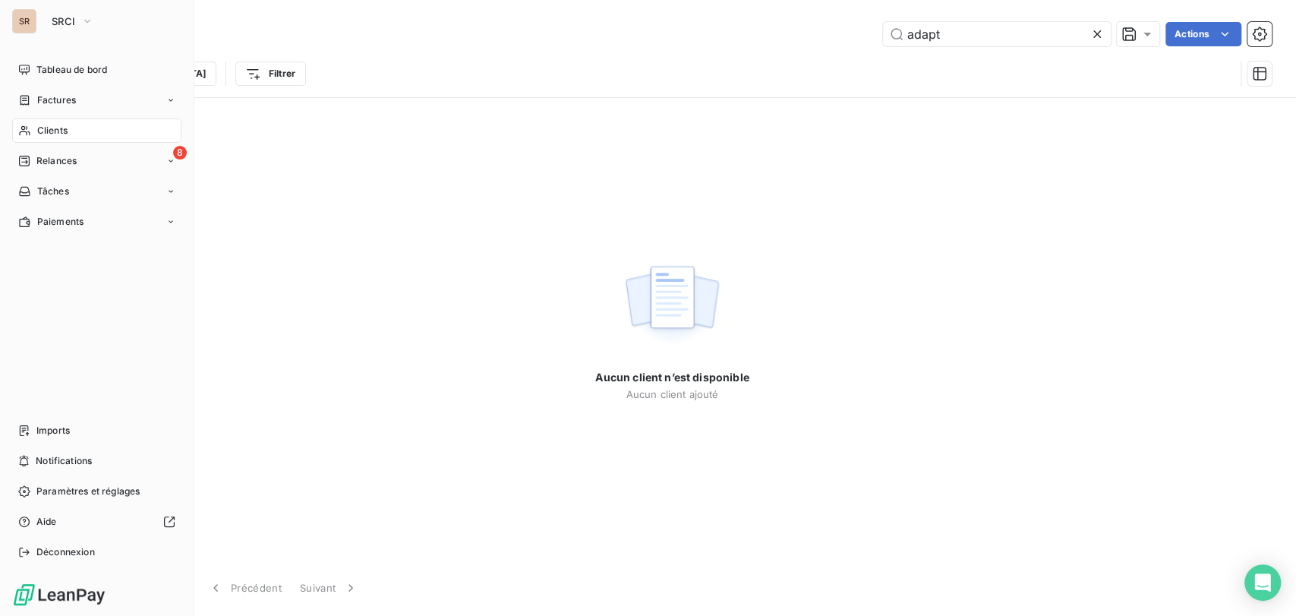
click at [44, 131] on span "Clients" at bounding box center [52, 131] width 30 height 14
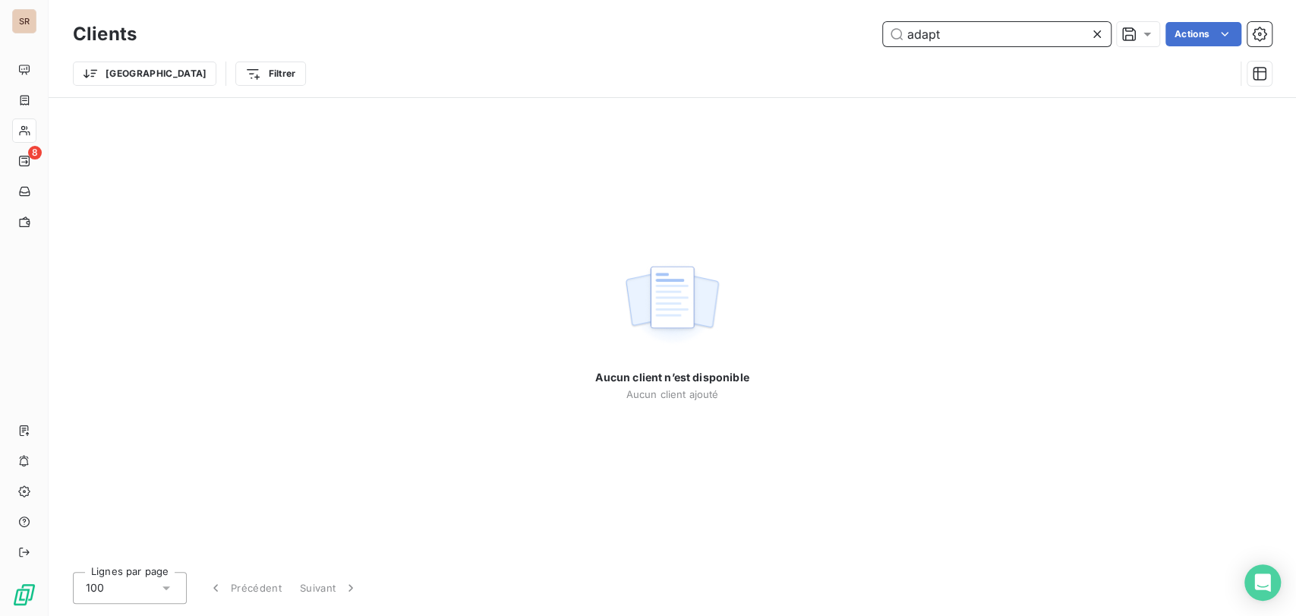
drag, startPoint x: 940, startPoint y: 36, endPoint x: 837, endPoint y: 23, distance: 103.3
click at [850, 42] on div "adapt Actions" at bounding box center [713, 34] width 1117 height 24
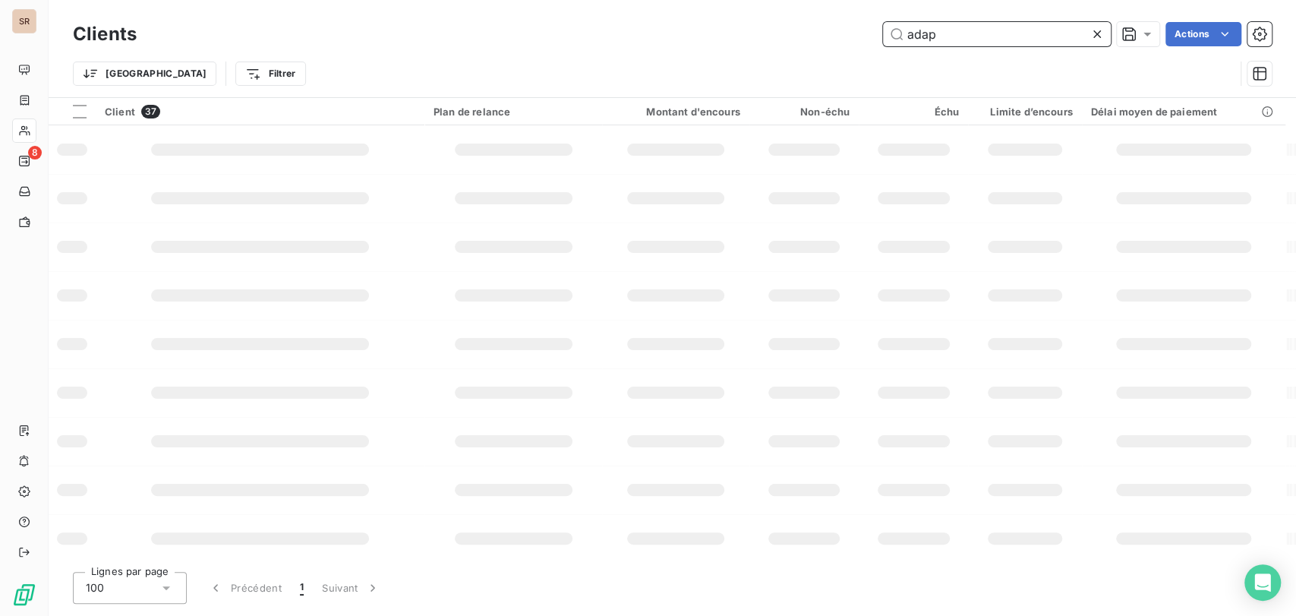
type input "adapt"
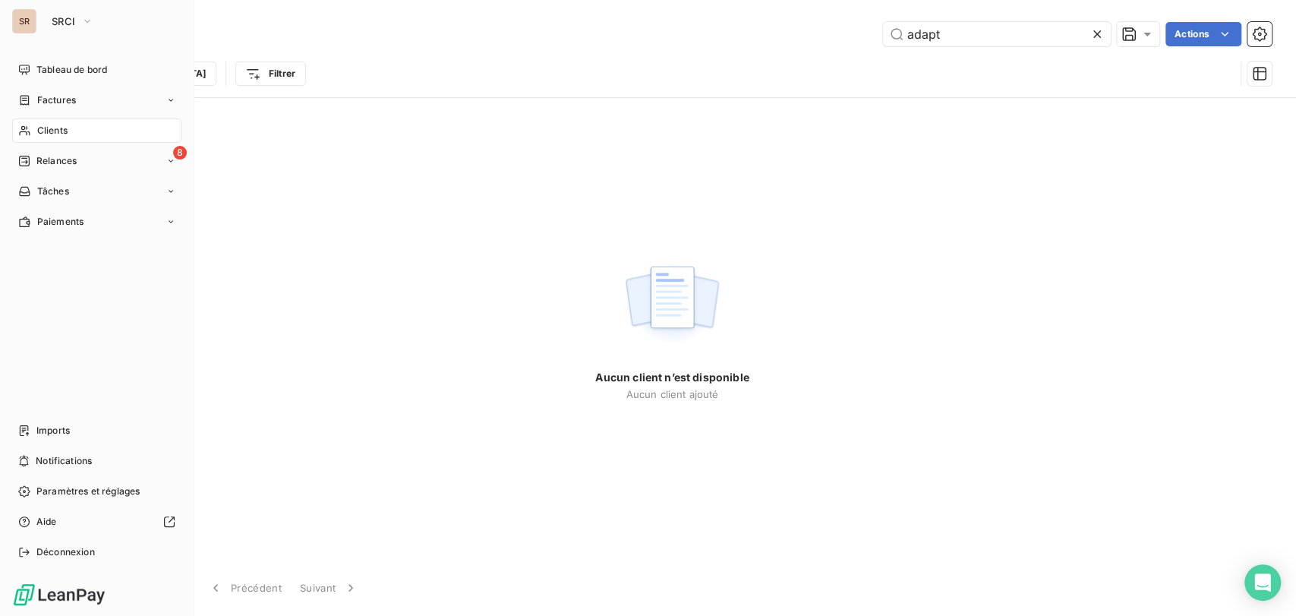
click at [39, 131] on span "Clients" at bounding box center [52, 131] width 30 height 14
click at [50, 132] on span "Clients" at bounding box center [52, 131] width 30 height 14
click at [90, 20] on icon "button" at bounding box center [87, 21] width 12 height 15
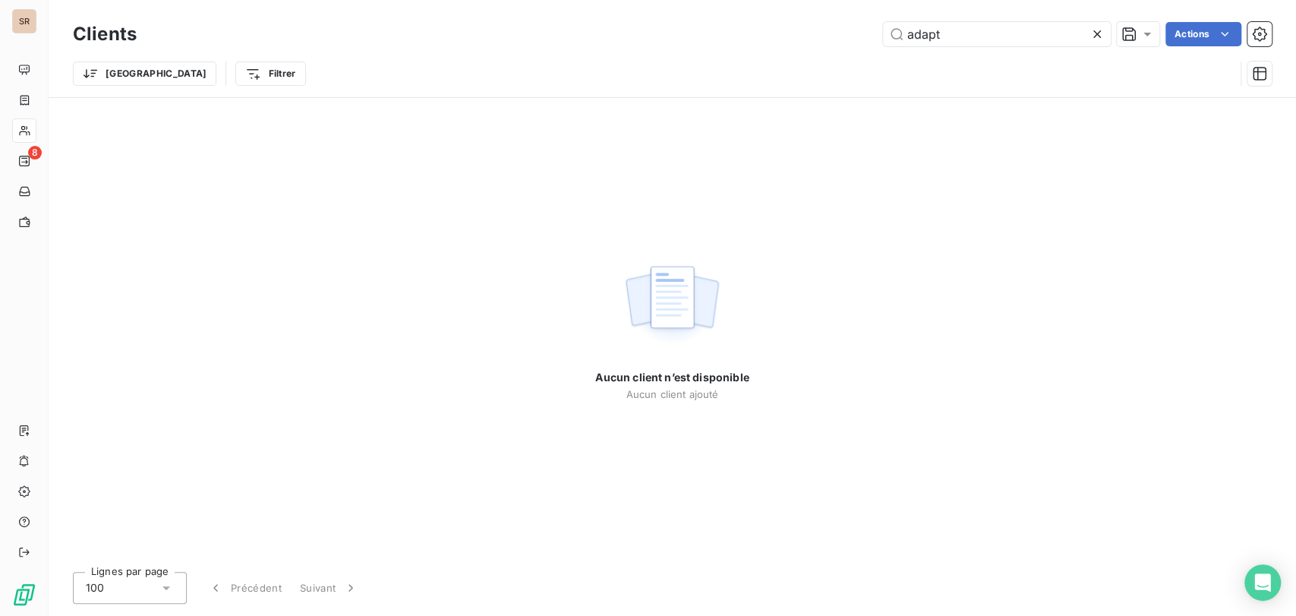
click at [1092, 35] on icon at bounding box center [1096, 34] width 15 height 15
